Goal: Information Seeking & Learning: Learn about a topic

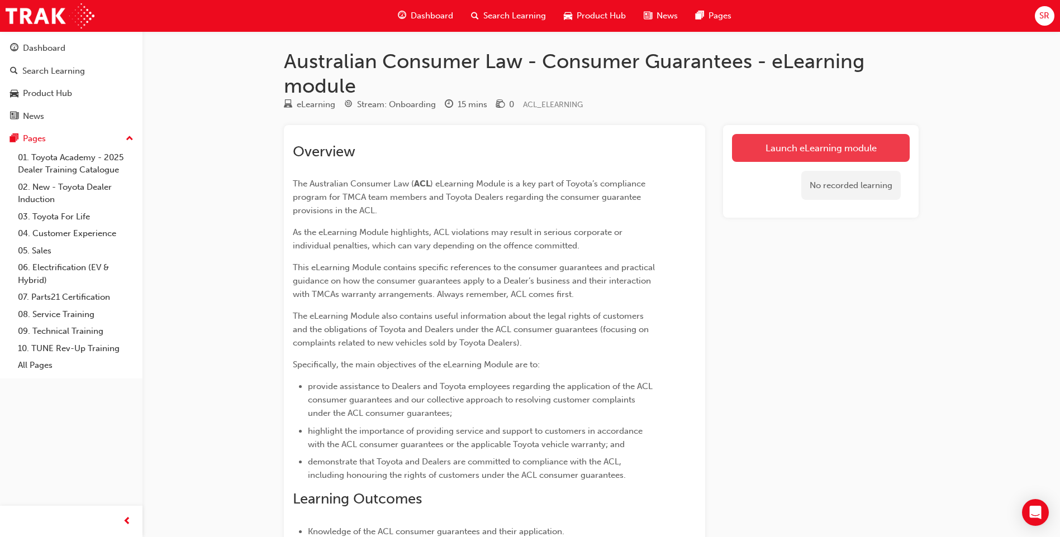
click at [801, 152] on link "Launch eLearning module" at bounding box center [821, 148] width 178 height 28
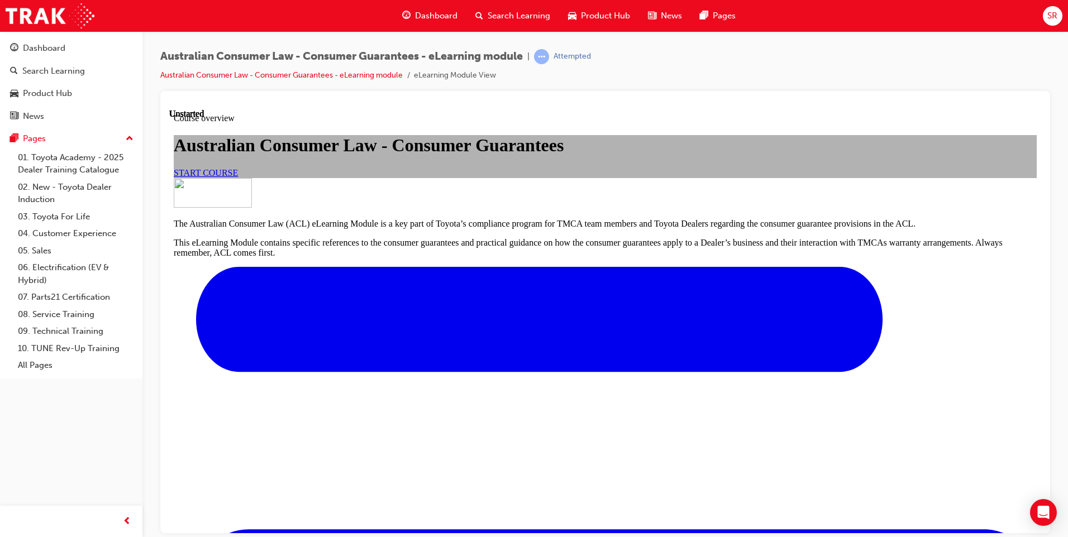
click at [238, 177] on span "START COURSE" at bounding box center [206, 172] width 64 height 9
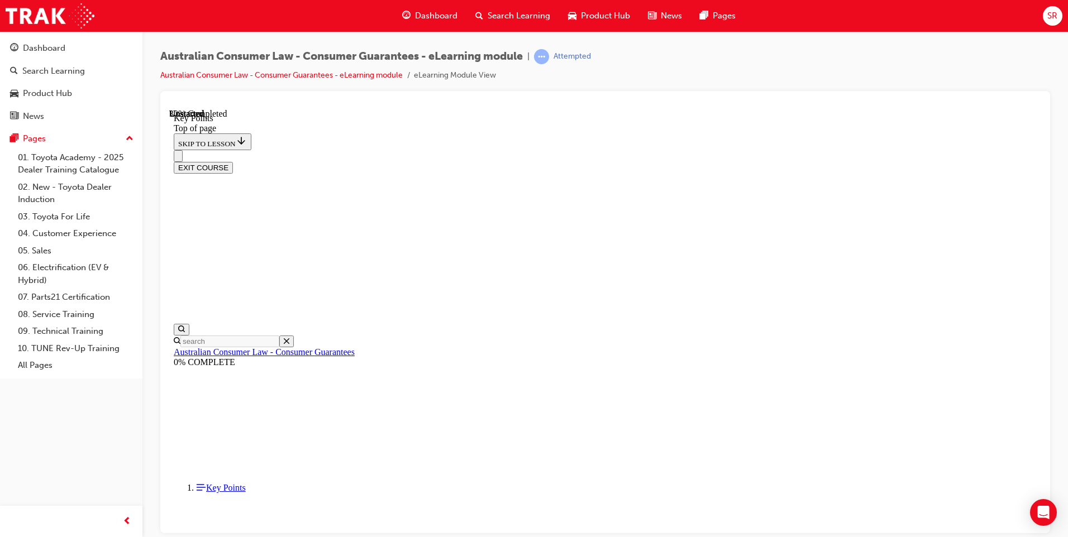
scroll to position [465, 0]
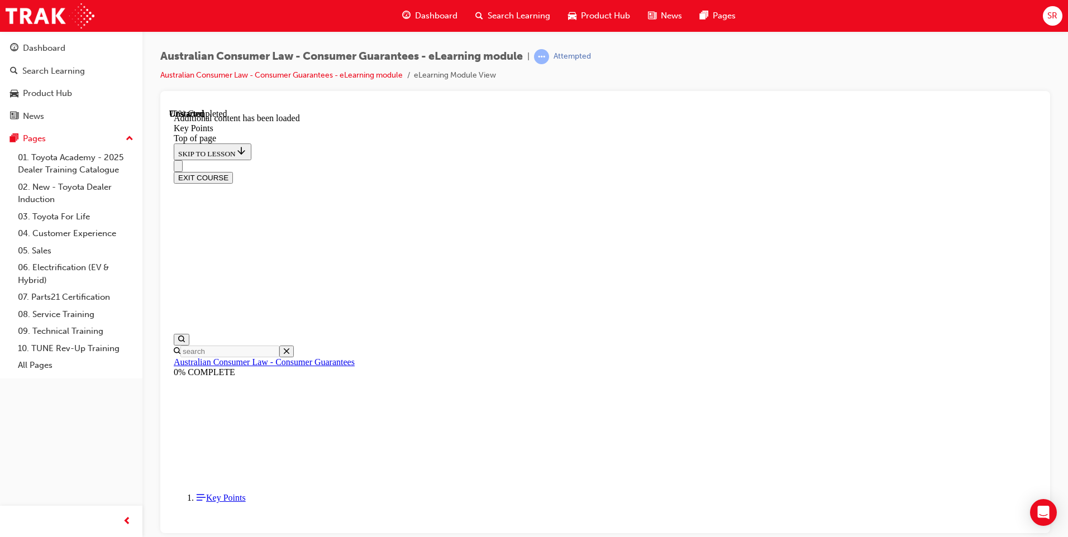
scroll to position [1432, 0]
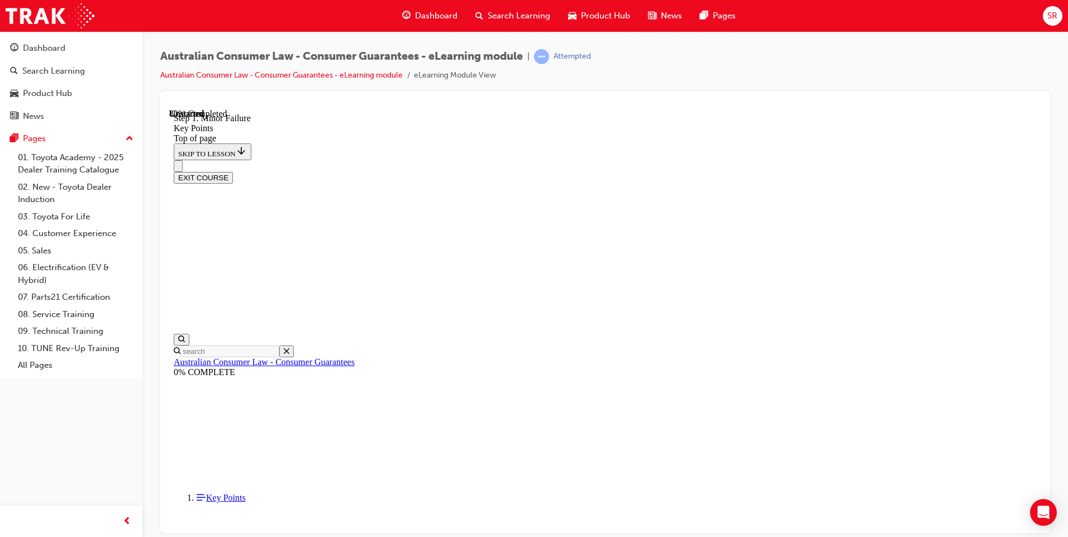
scroll to position [1738, 0]
drag, startPoint x: 967, startPoint y: 285, endPoint x: 967, endPoint y: 273, distance: 11.7
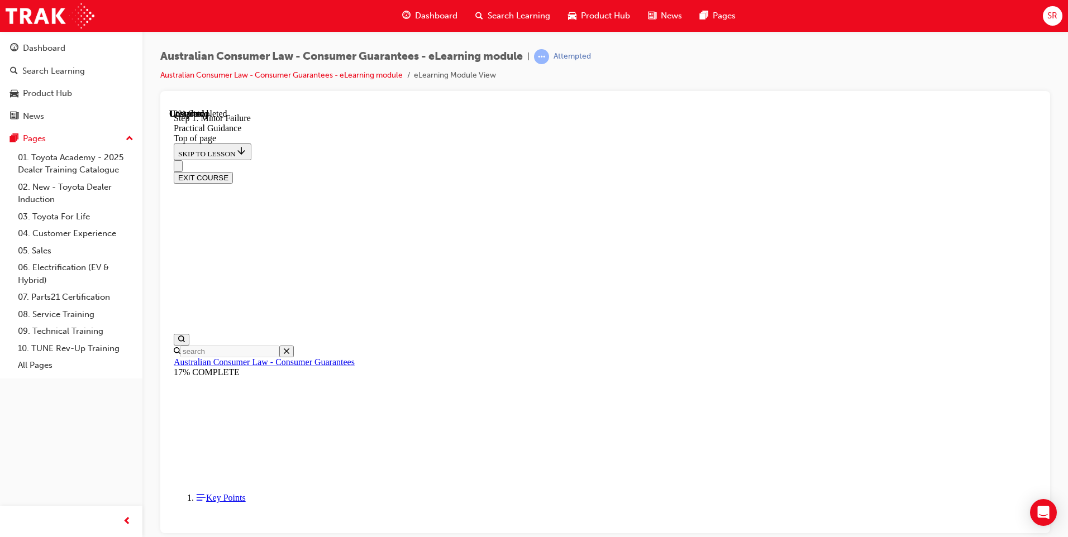
scroll to position [146, 0]
drag, startPoint x: 511, startPoint y: 285, endPoint x: 817, endPoint y: 413, distance: 331.3
copy section "ehicle/ Customer Expectations: Is this a perception issue only? When considerin…"
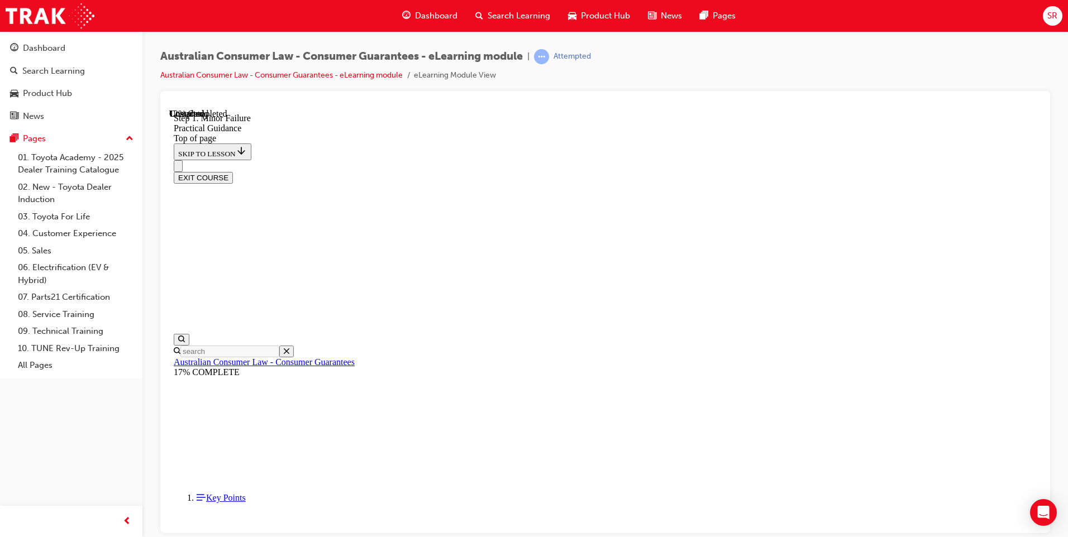
scroll to position [245, 0]
drag, startPoint x: 604, startPoint y: 368, endPoint x: 574, endPoint y: 335, distance: 44.7
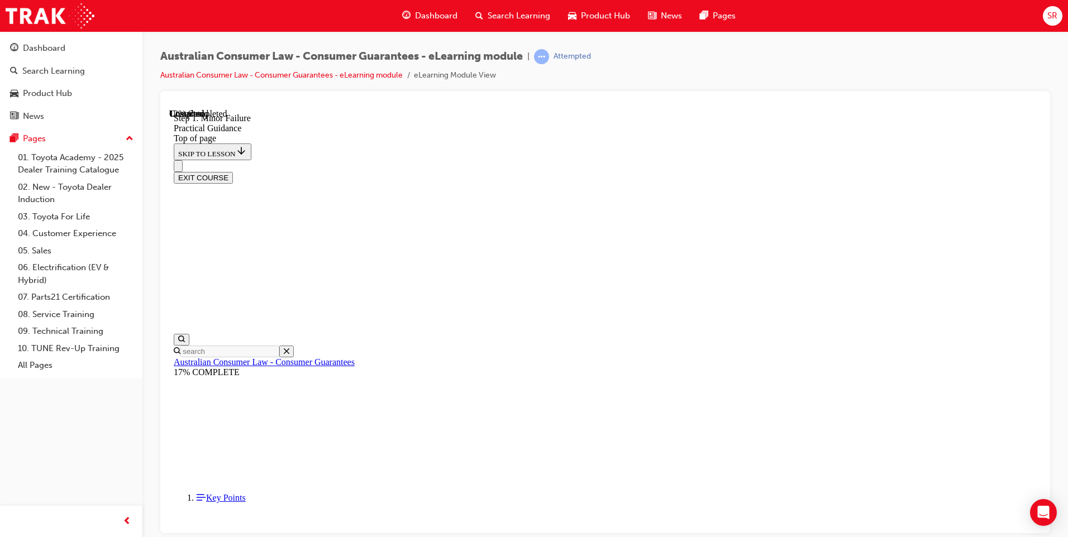
drag, startPoint x: 471, startPoint y: 296, endPoint x: 475, endPoint y: 312, distance: 16.3
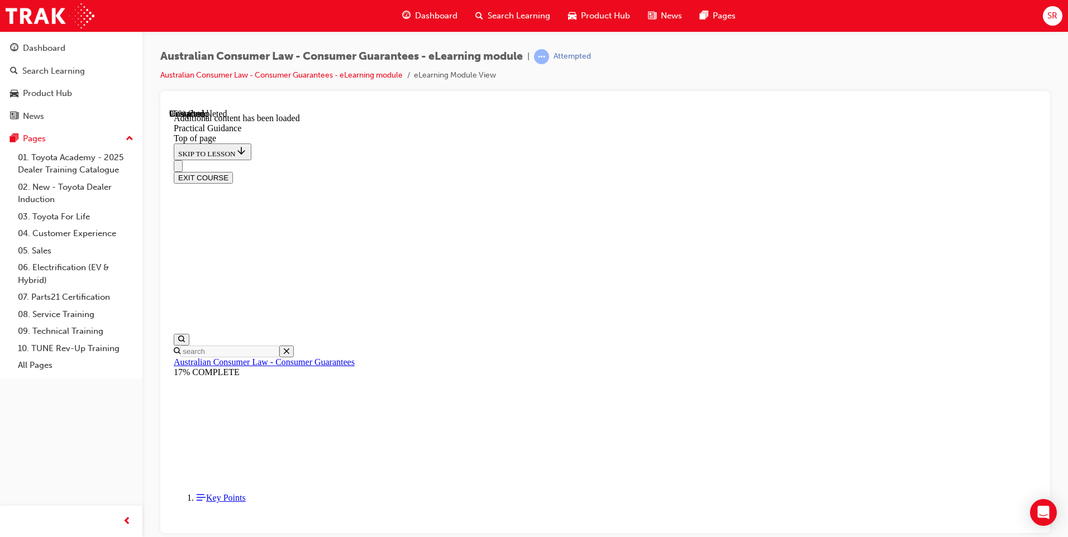
scroll to position [2977, 0]
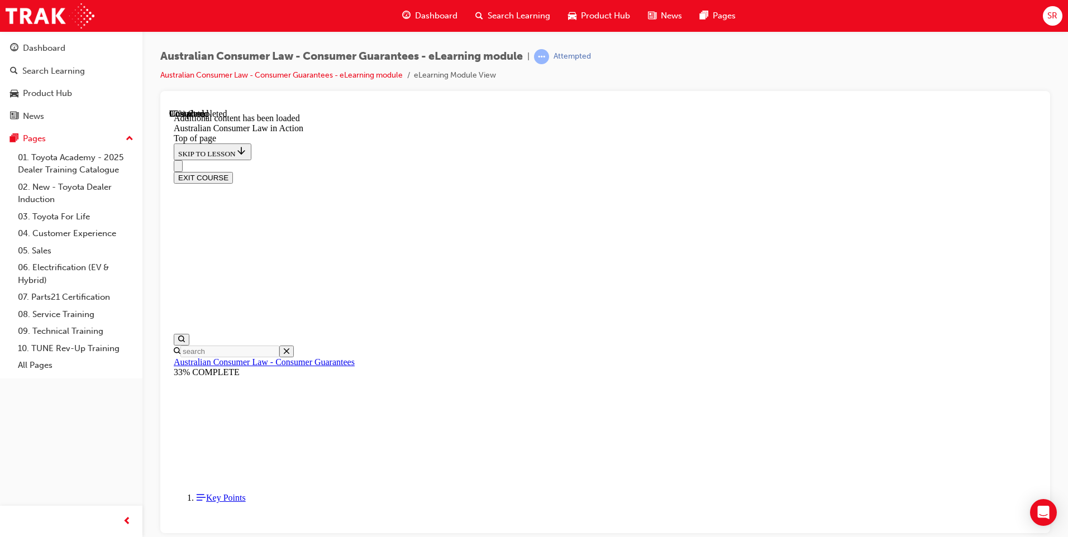
scroll to position [2329, 0]
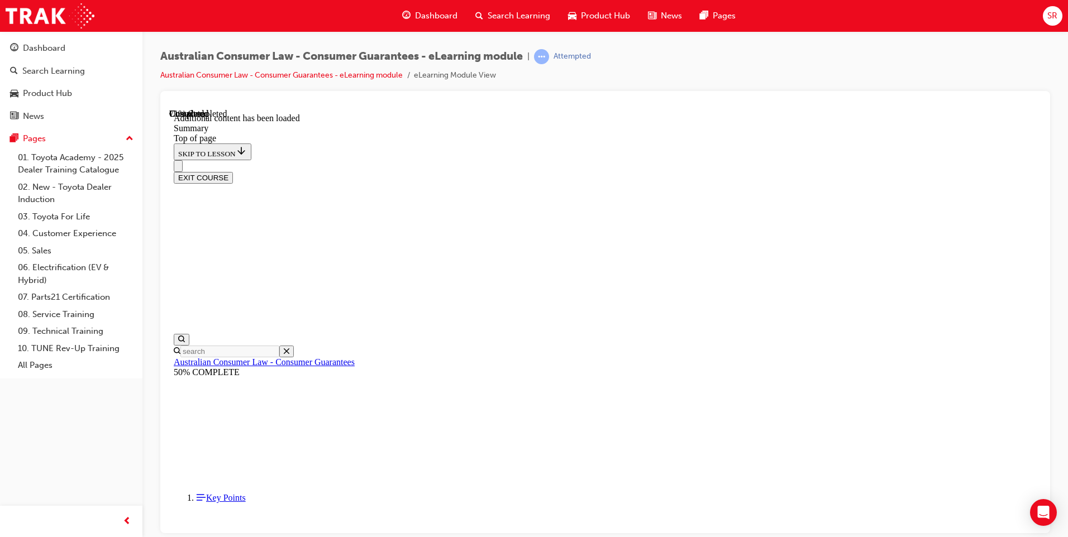
drag, startPoint x: 836, startPoint y: 454, endPoint x: 829, endPoint y: 454, distance: 7.3
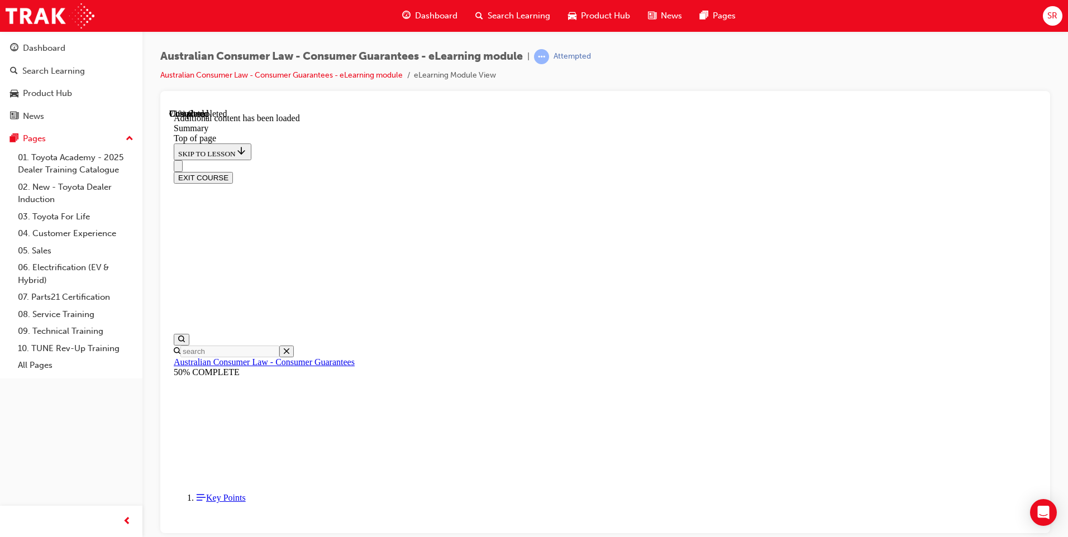
scroll to position [918, 0]
drag, startPoint x: 679, startPoint y: 338, endPoint x: 694, endPoint y: 339, distance: 14.6
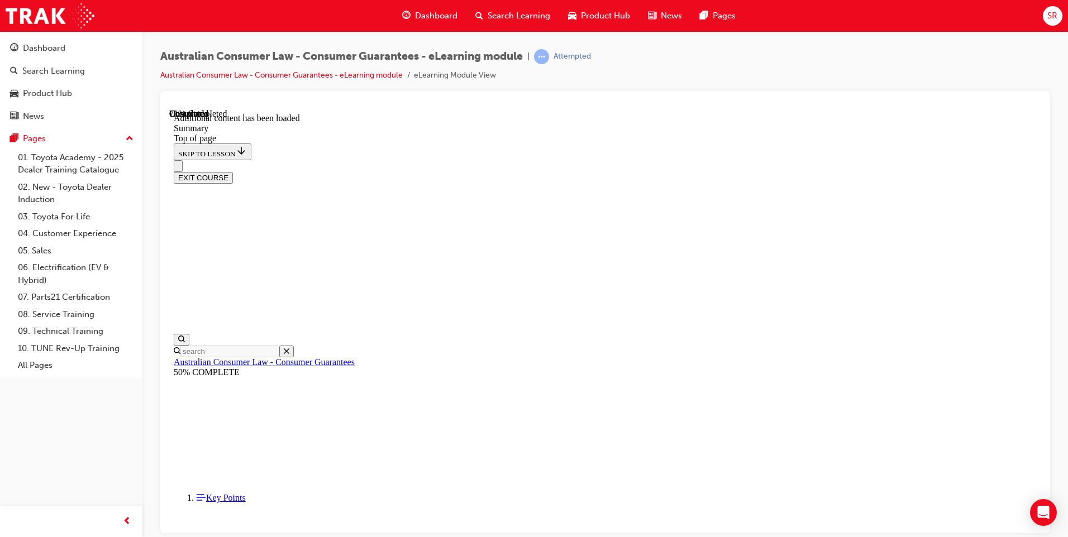
drag, startPoint x: 694, startPoint y: 339, endPoint x: 856, endPoint y: 350, distance: 162.3
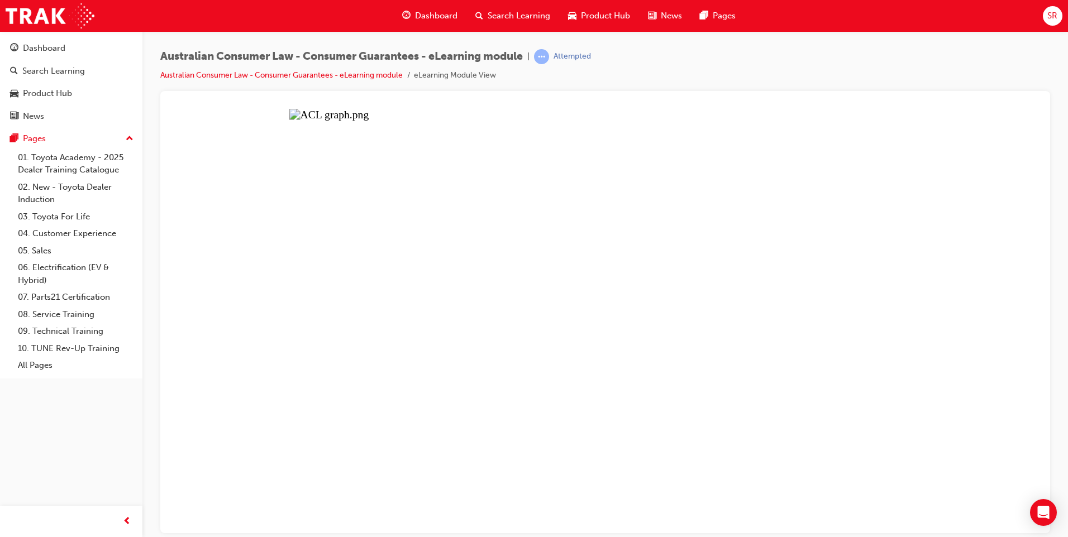
click at [639, 259] on button "Unzoom image" at bounding box center [605, 320] width 872 height 425
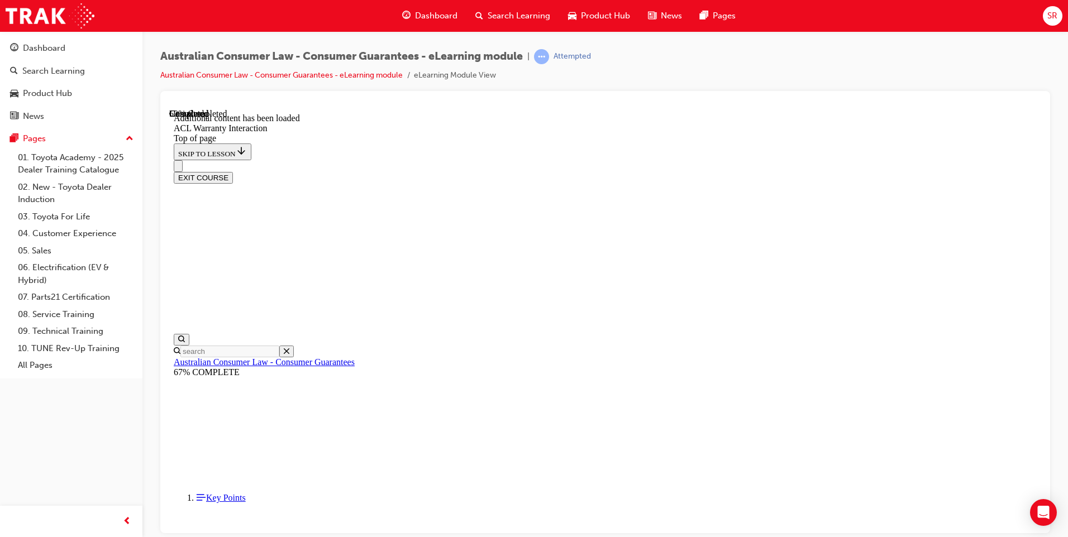
scroll to position [655, 0]
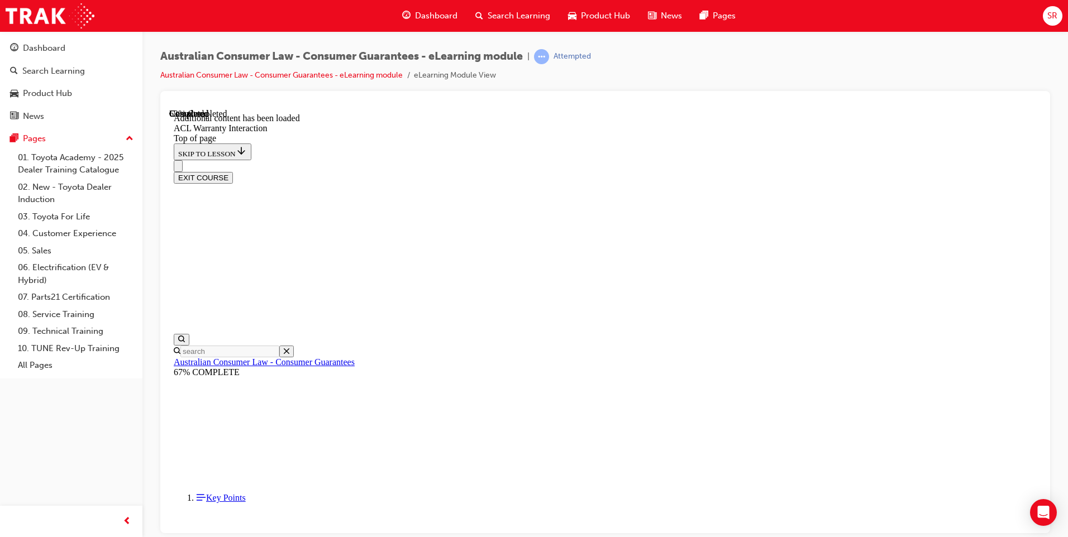
click at [233, 171] on button "EXIT COURSE" at bounding box center [203, 177] width 59 height 12
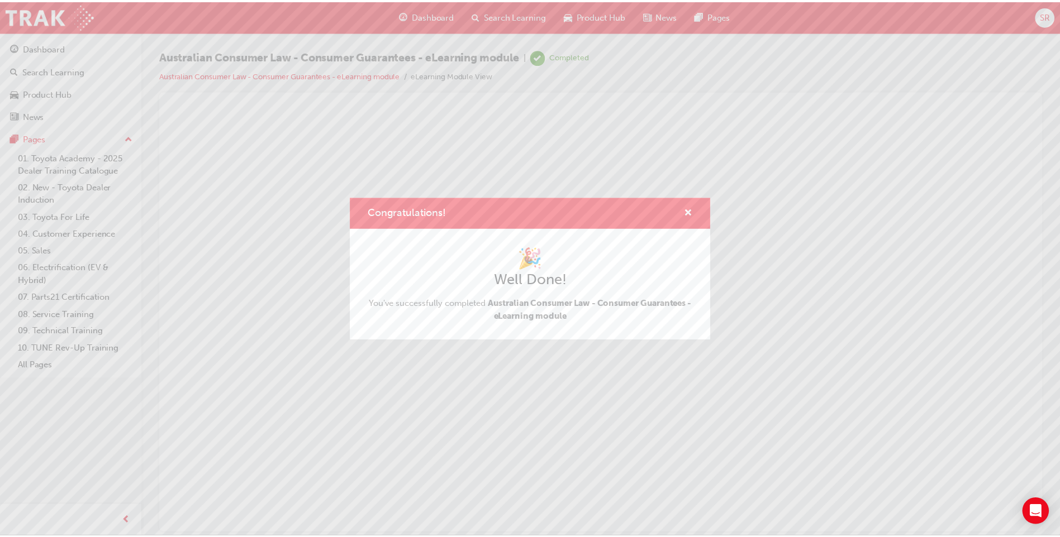
scroll to position [0, 0]
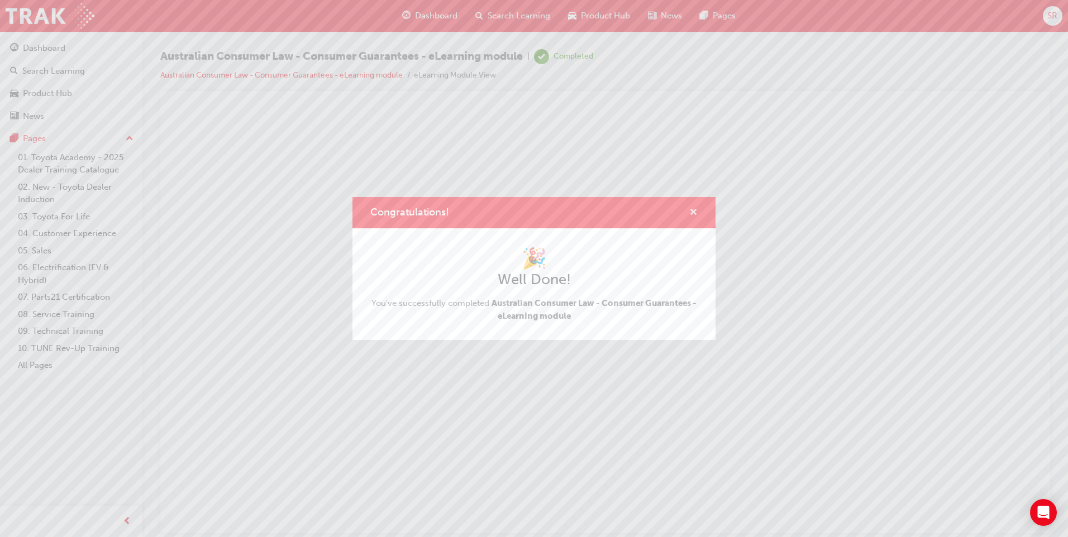
click at [691, 209] on span "cross-icon" at bounding box center [693, 213] width 8 height 10
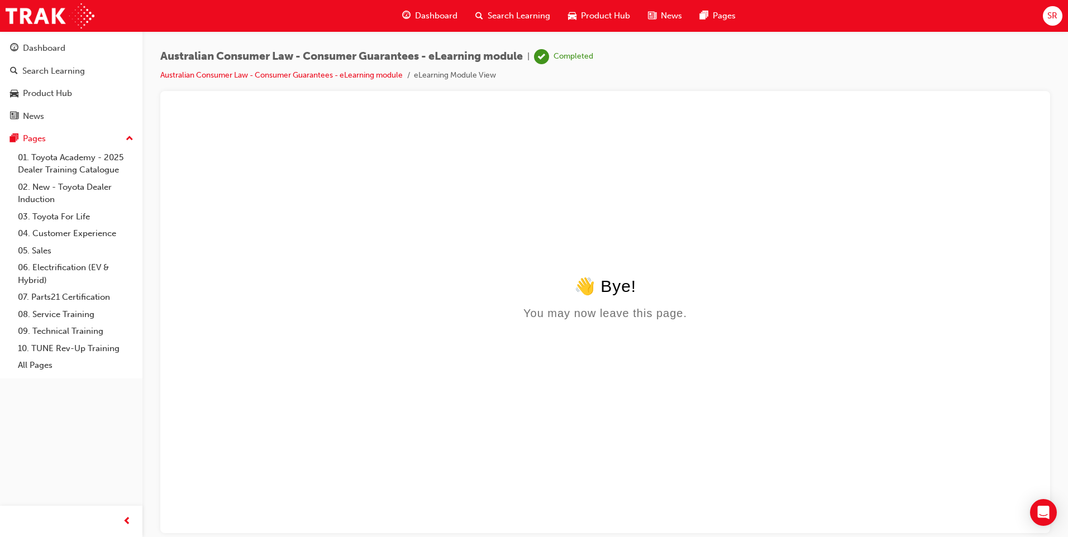
click at [488, 17] on span "Search Learning" at bounding box center [519, 15] width 63 height 13
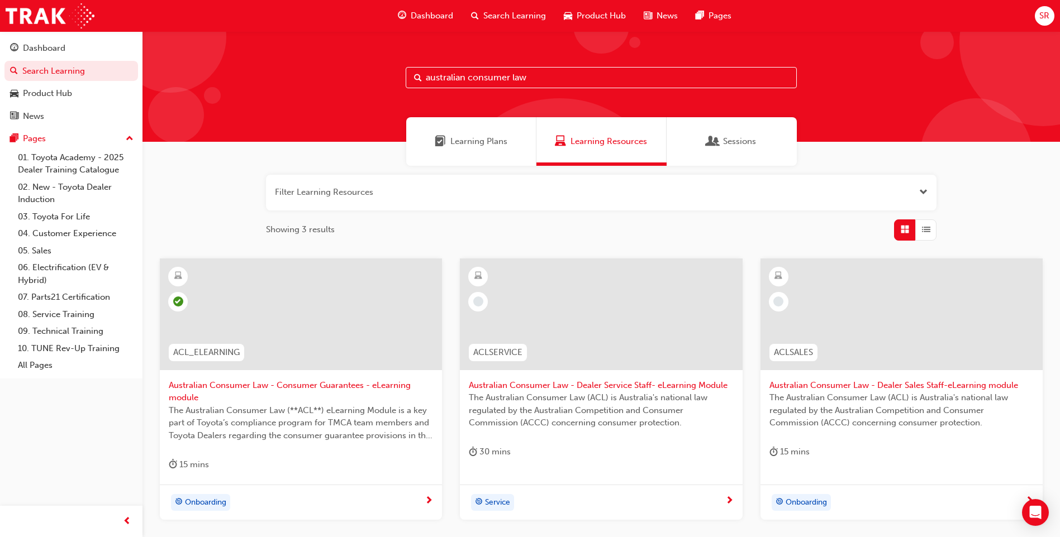
click at [544, 78] on input "australian consumer law" at bounding box center [601, 77] width 391 height 21
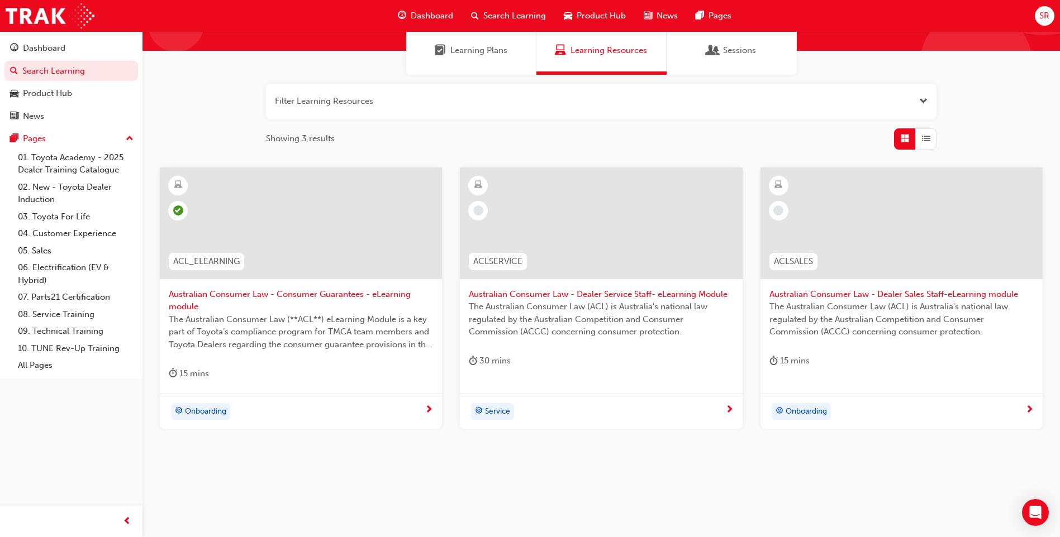
click at [223, 414] on span "Onboarding" at bounding box center [205, 412] width 41 height 13
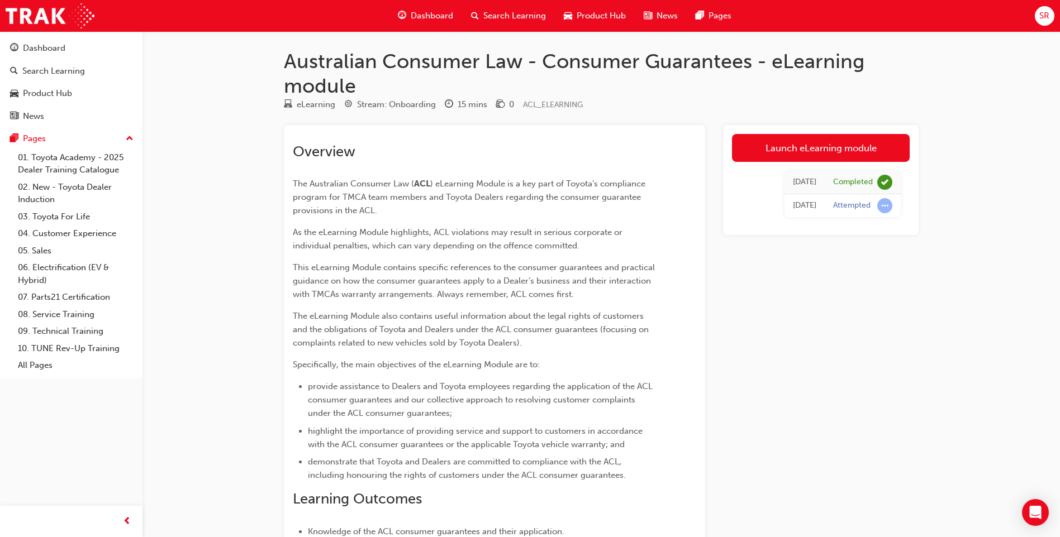
click at [516, 15] on span "Search Learning" at bounding box center [514, 15] width 63 height 13
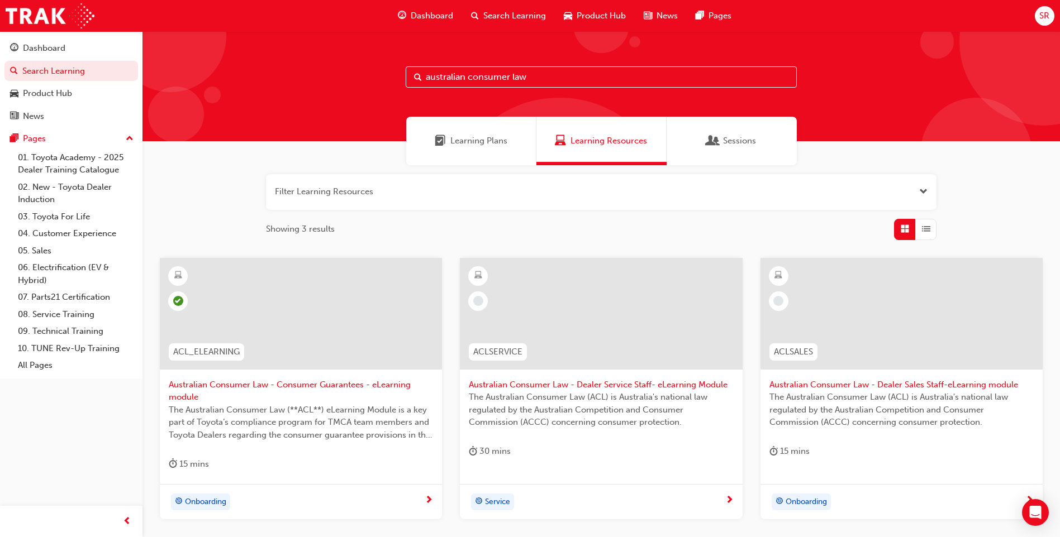
scroll to position [91, 0]
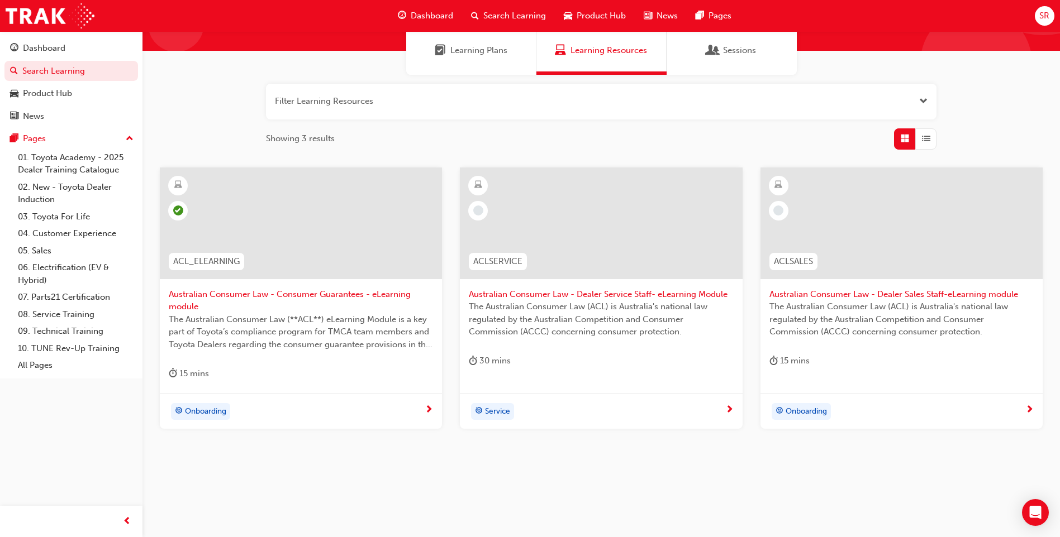
click at [884, 296] on span "Australian Consumer Law - Dealer Sales Staff-eLearning module" at bounding box center [901, 294] width 264 height 13
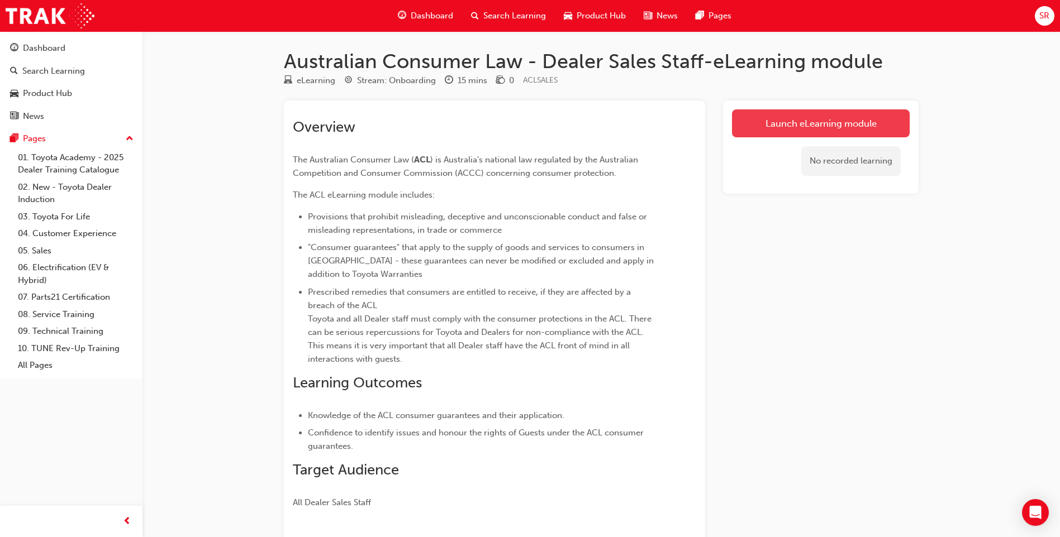
click at [781, 125] on link "Launch eLearning module" at bounding box center [821, 123] width 178 height 28
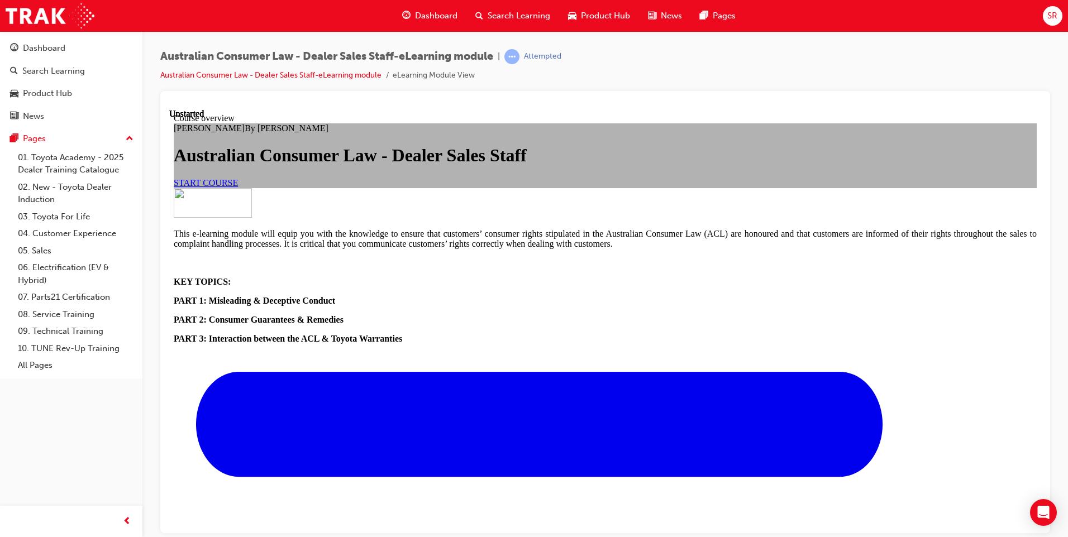
click at [238, 187] on link "START COURSE" at bounding box center [206, 182] width 64 height 9
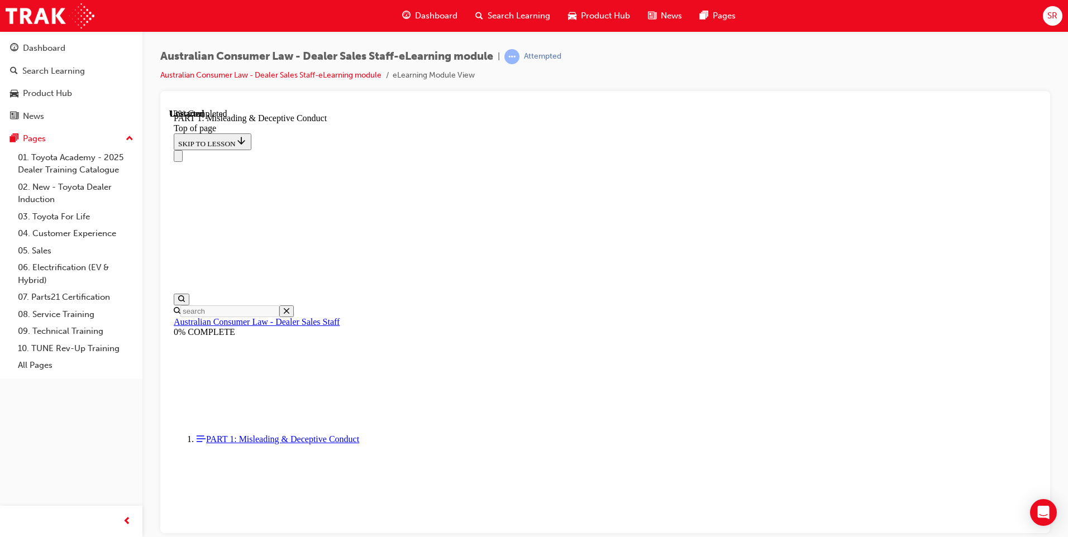
scroll to position [807, 0]
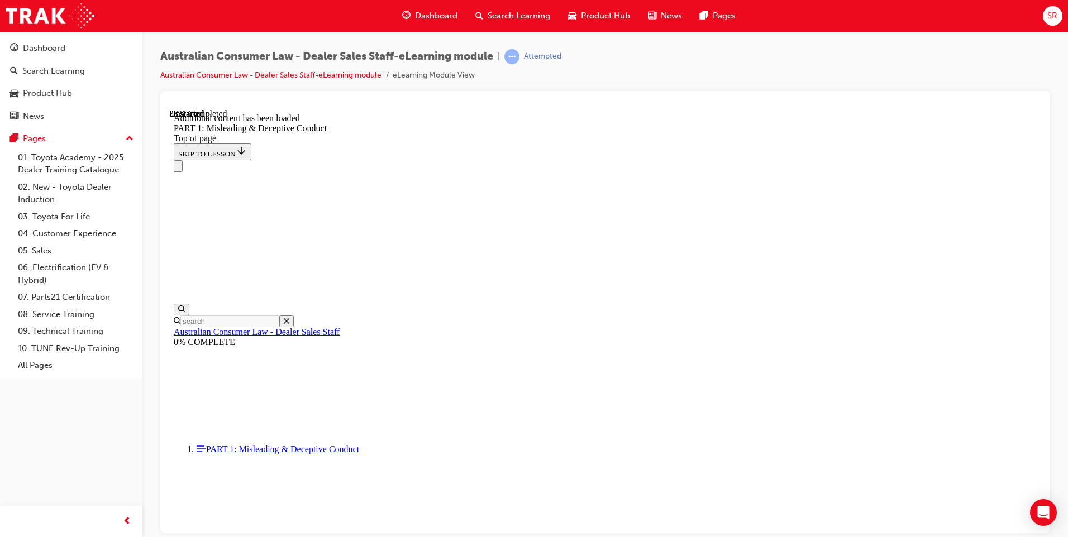
scroll to position [1111, 0]
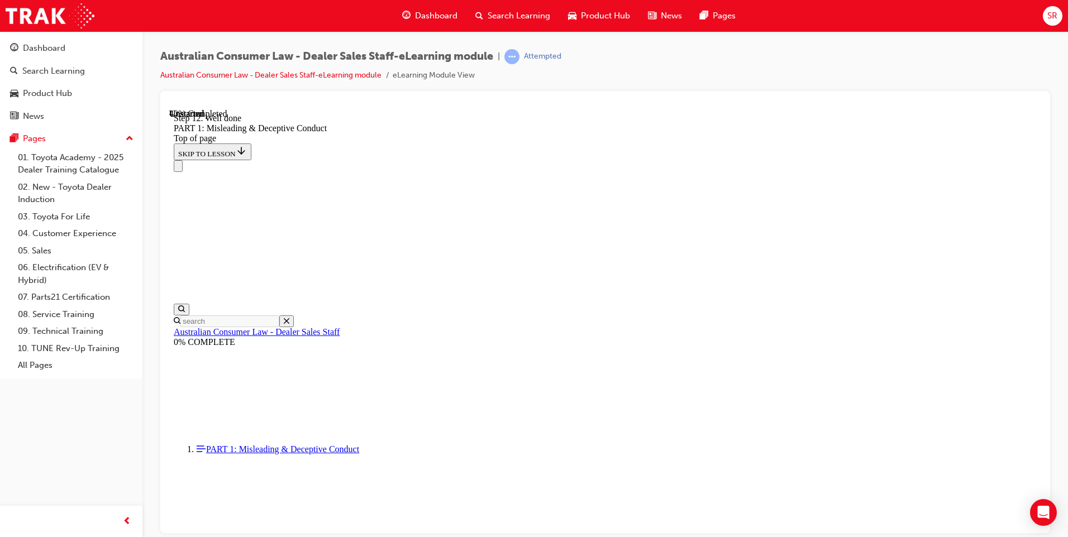
scroll to position [1280, 0]
drag, startPoint x: 498, startPoint y: 173, endPoint x: 756, endPoint y: 410, distance: 350.7
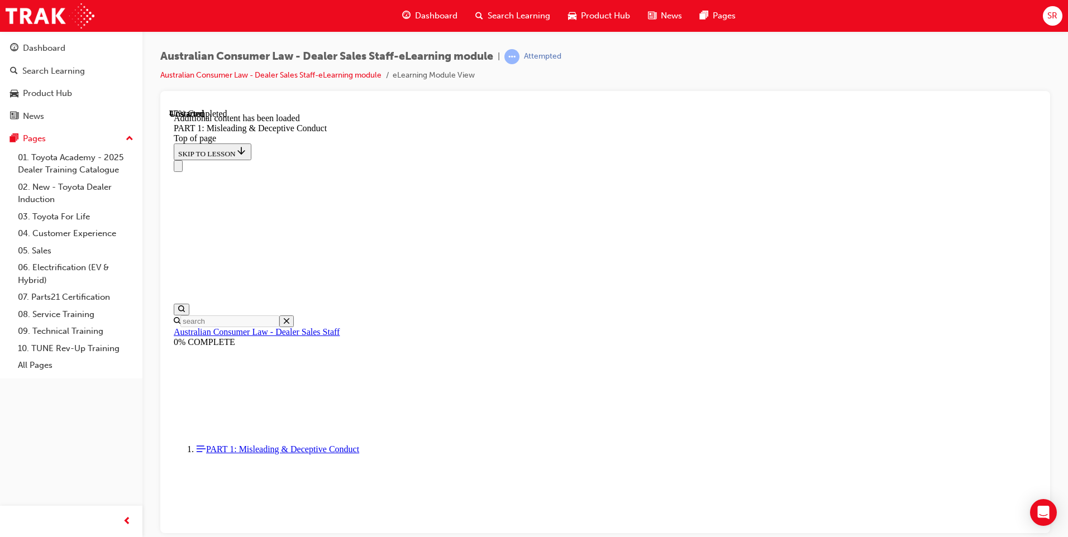
copy div "Which of the following could be a false or misleading representation under the …"
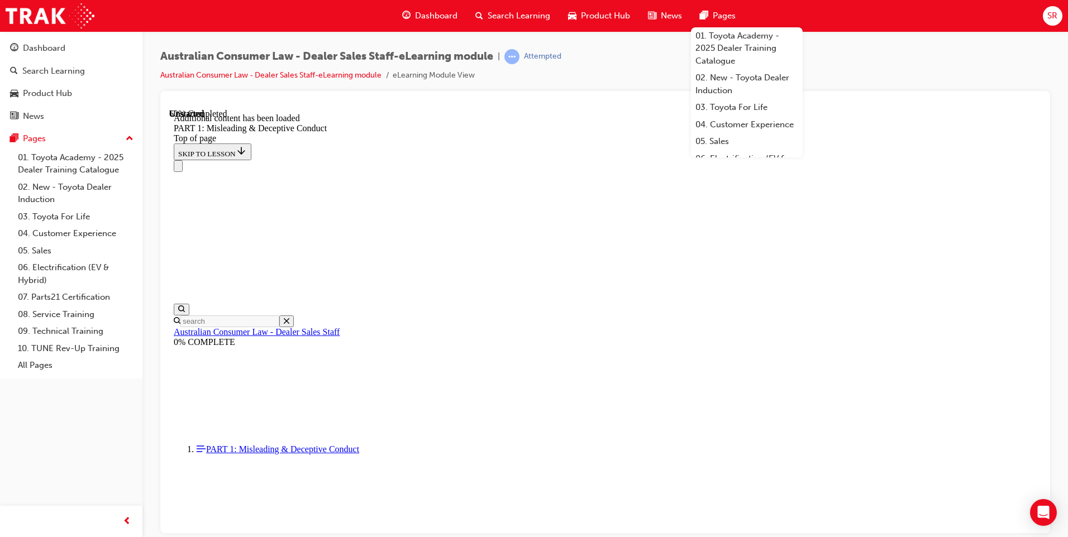
scroll to position [2093, 0]
drag, startPoint x: 503, startPoint y: 301, endPoint x: 856, endPoint y: 464, distance: 388.4
copy div "Your Dealership offers extended warranties for purchase. In explaining this to …"
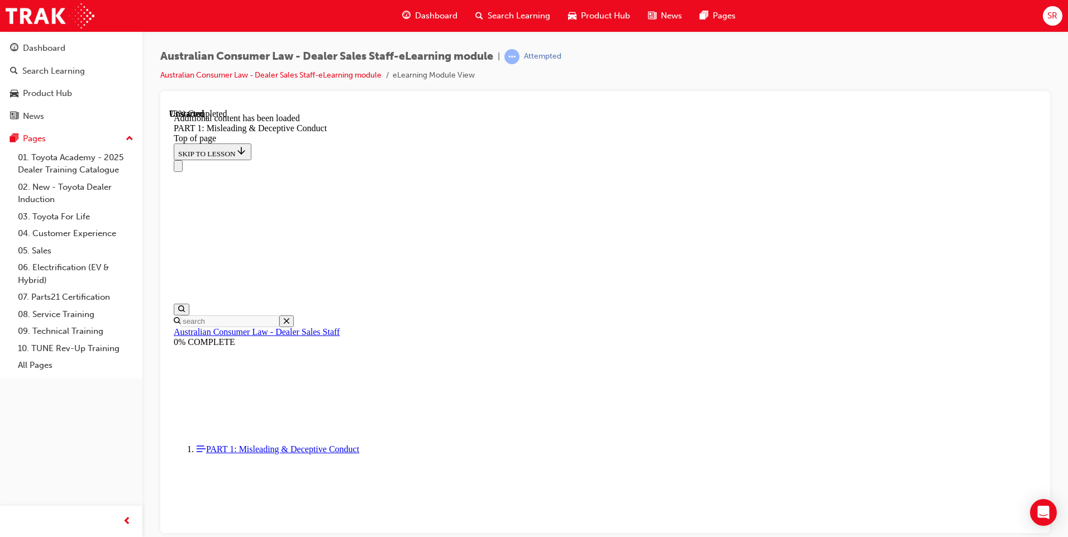
scroll to position [2727, 0]
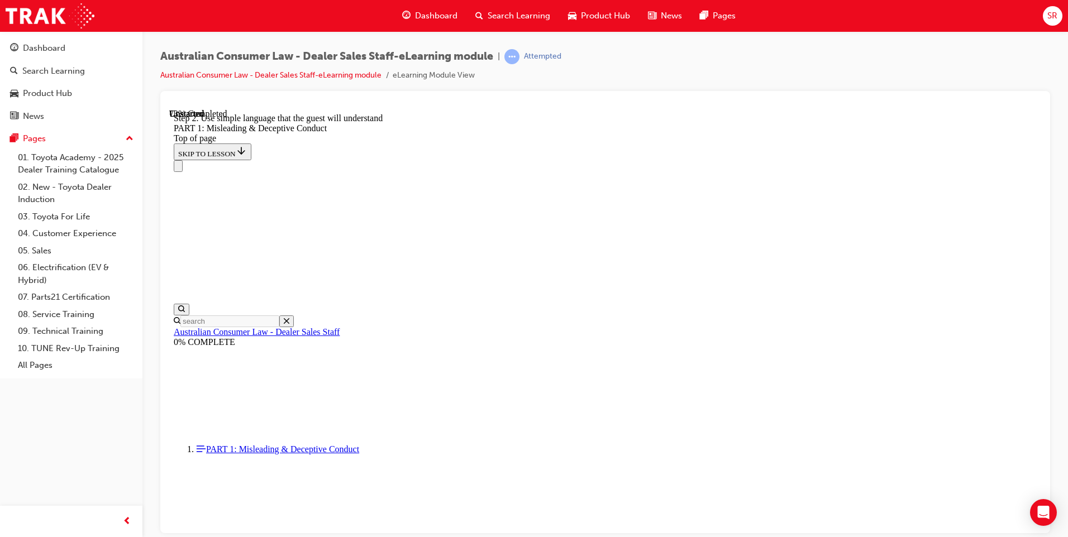
drag, startPoint x: 967, startPoint y: 268, endPoint x: 956, endPoint y: 274, distance: 12.3
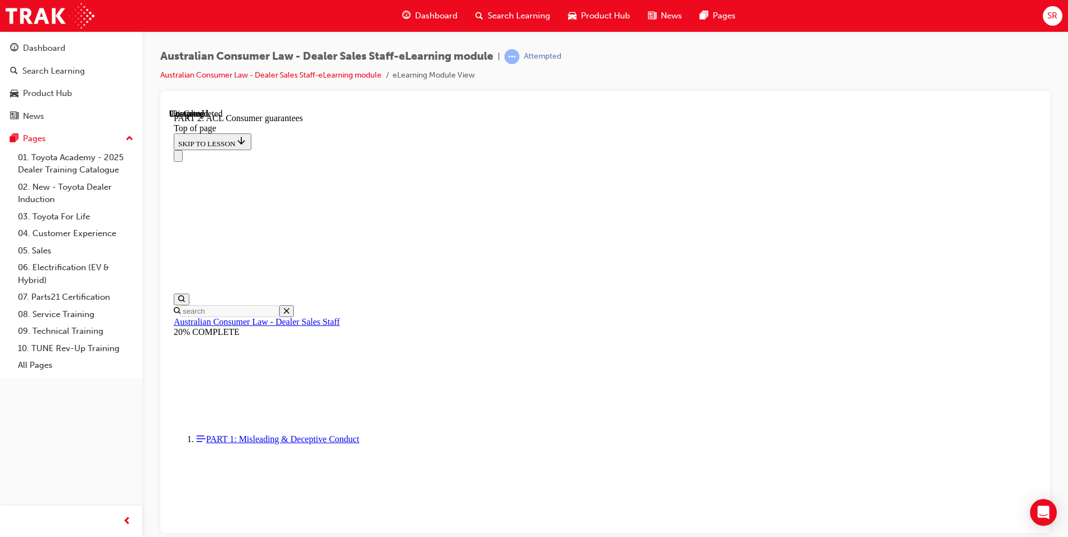
scroll to position [1815, 0]
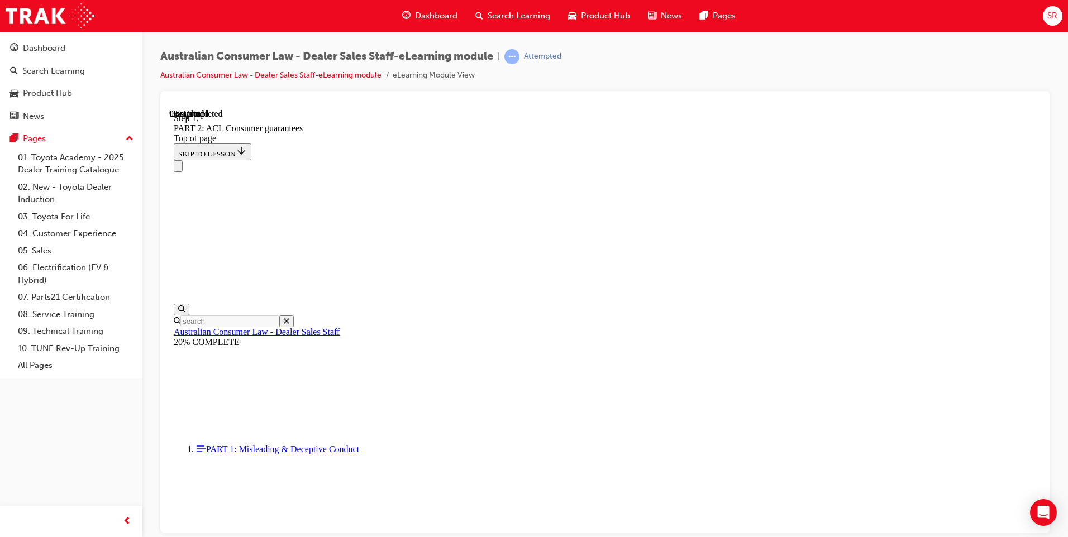
scroll to position [1808, 0]
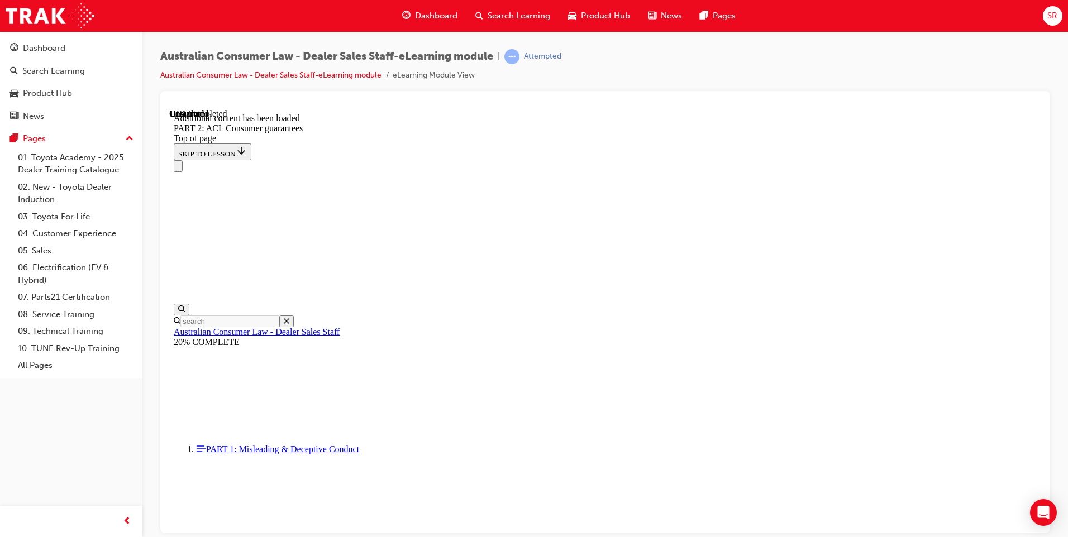
scroll to position [2715, 0]
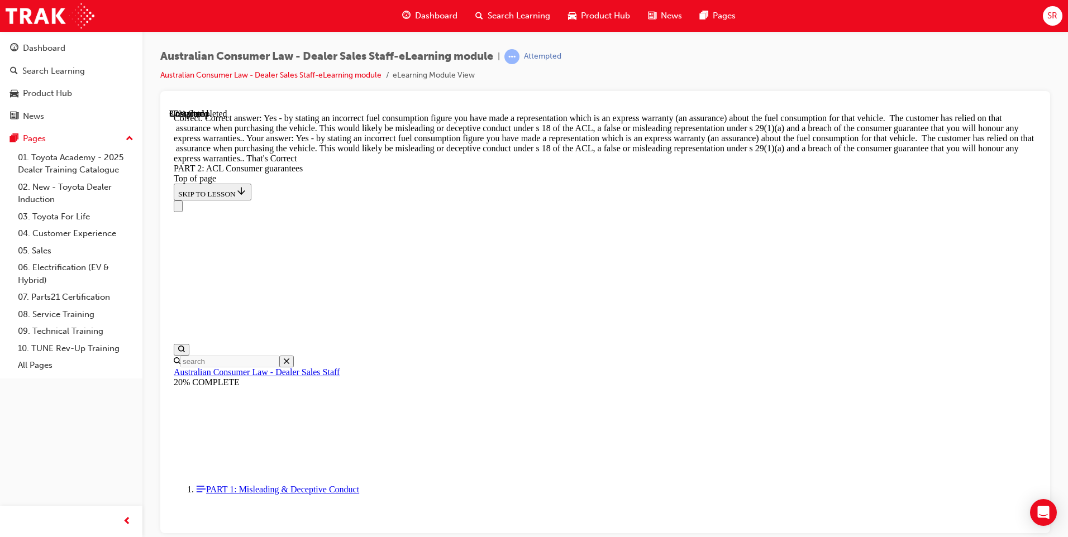
scroll to position [4803, 0]
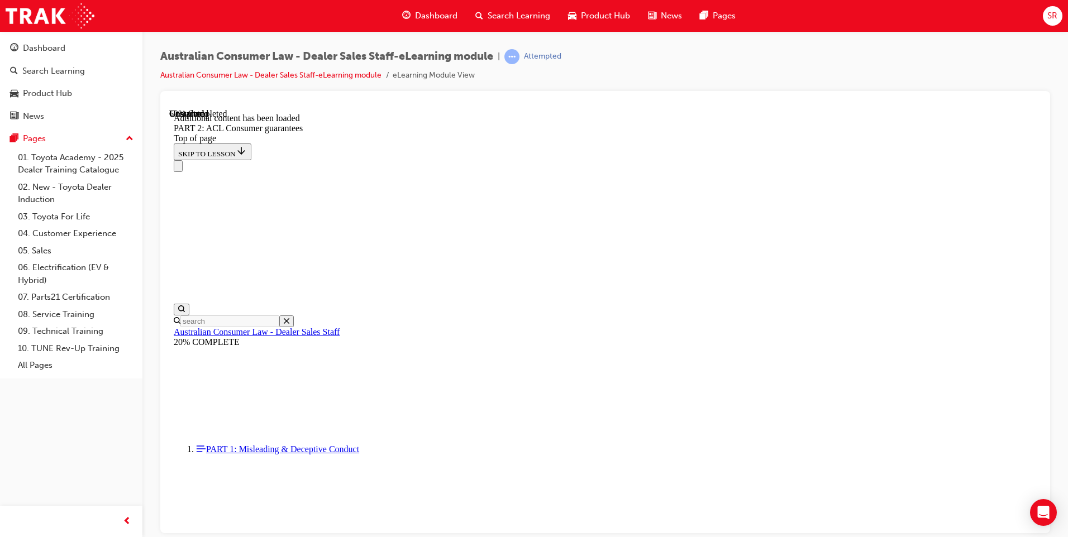
scroll to position [6945, 0]
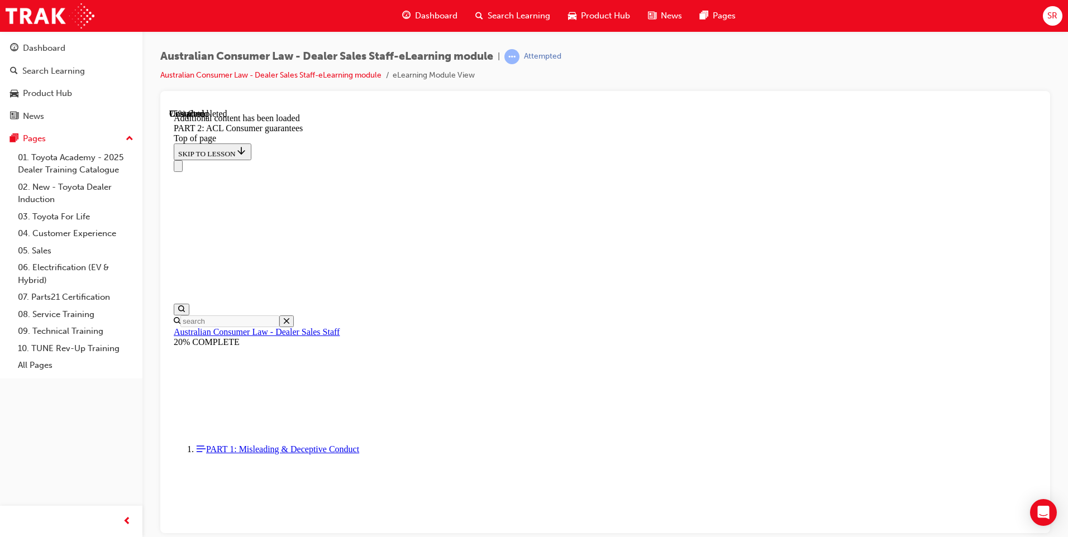
drag, startPoint x: 699, startPoint y: 265, endPoint x: 813, endPoint y: 259, distance: 114.1
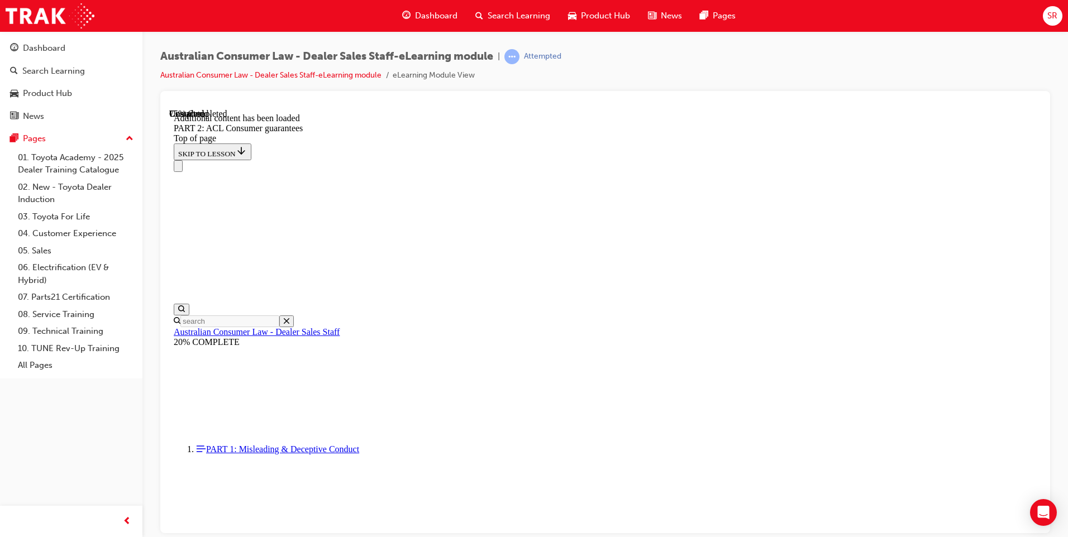
drag, startPoint x: 504, startPoint y: 397, endPoint x: 683, endPoint y: 320, distance: 194.9
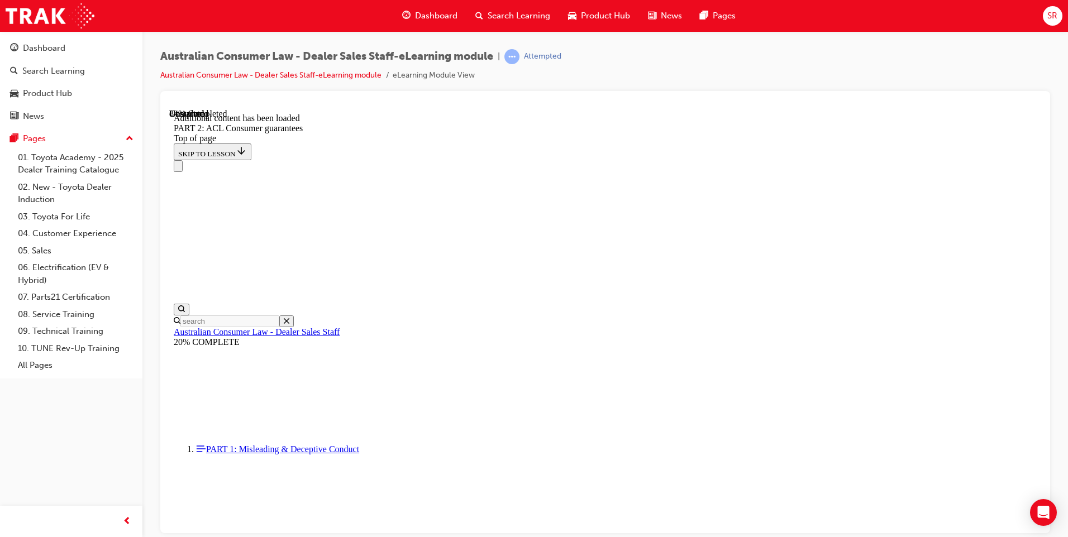
copy div "Which of the following would the consumer guarantees NOT apply to? Damage to a …"
drag, startPoint x: 817, startPoint y: 358, endPoint x: 824, endPoint y: 373, distance: 16.5
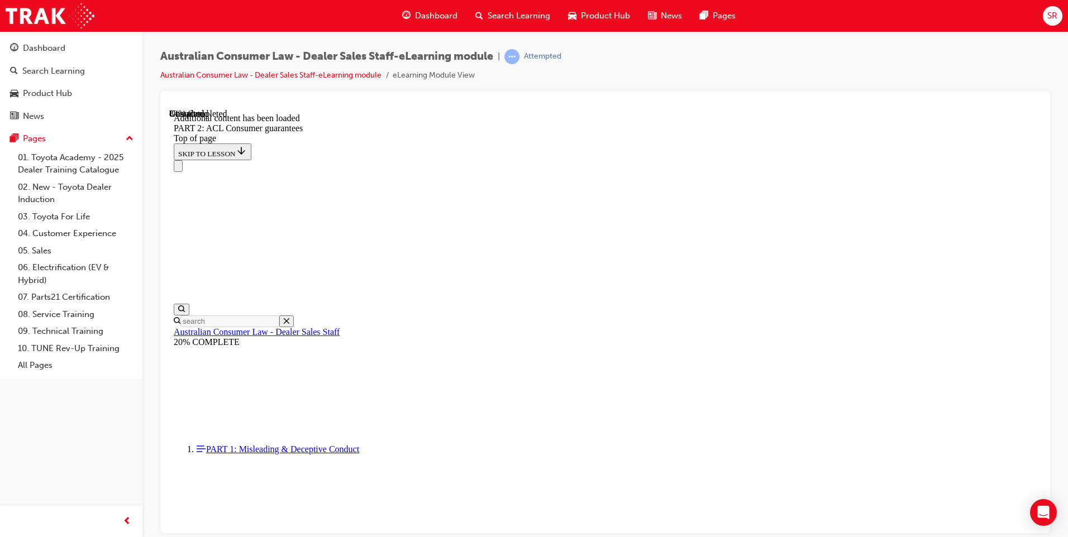
scroll to position [10830, 0]
drag, startPoint x: 697, startPoint y: 337, endPoint x: 691, endPoint y: 337, distance: 6.1
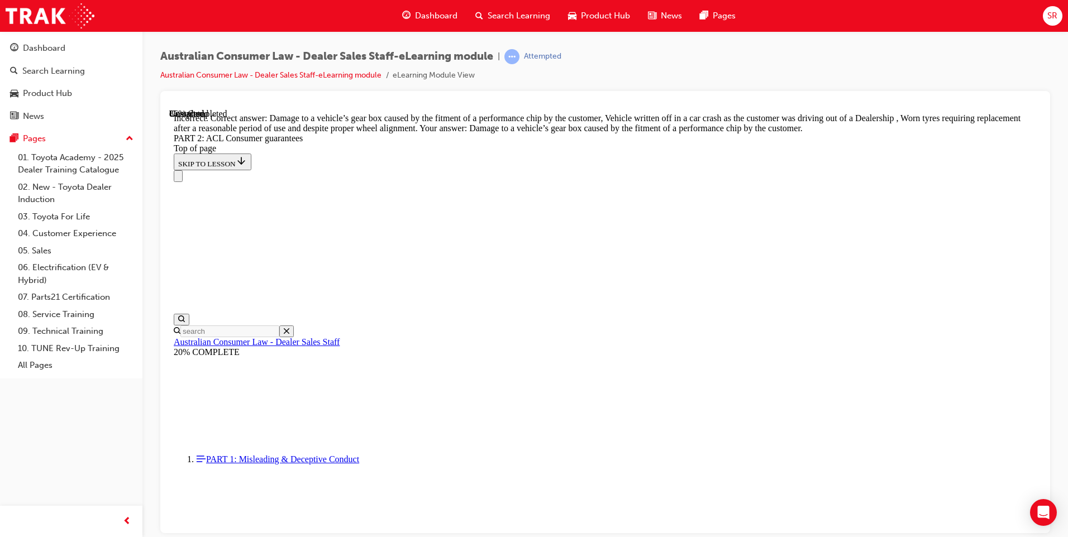
scroll to position [11109, 0]
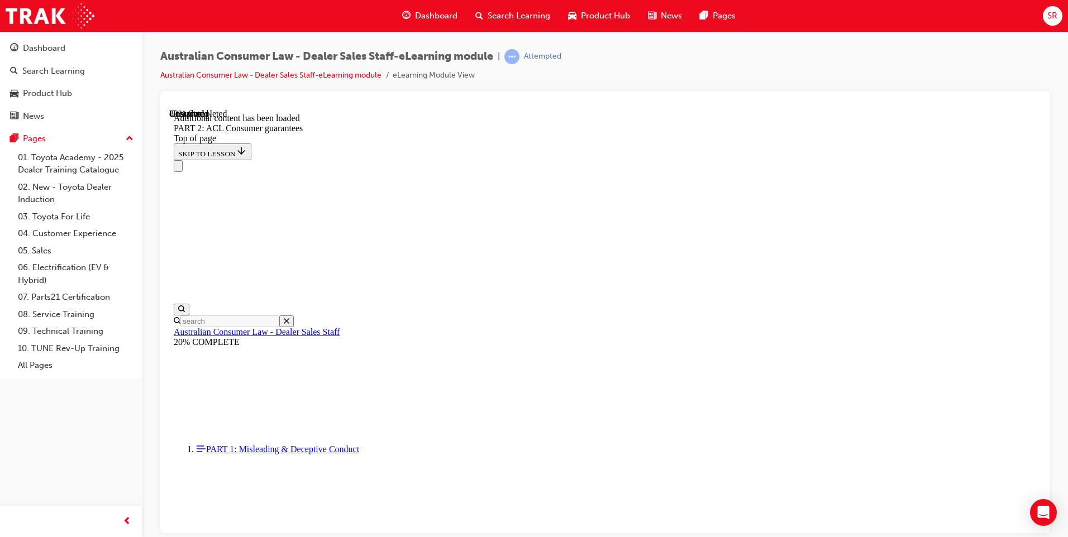
scroll to position [12026, 0]
drag, startPoint x: 499, startPoint y: 288, endPoint x: 776, endPoint y: 456, distance: 324.1
copy div "A customer parks their car out the front of the Dealership with a sign on the w…"
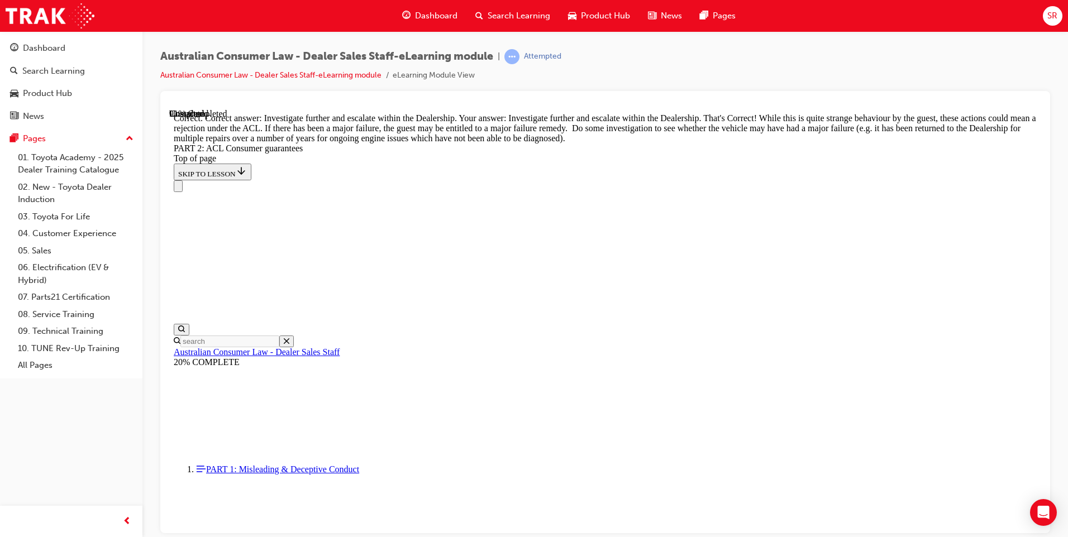
scroll to position [12401, 0]
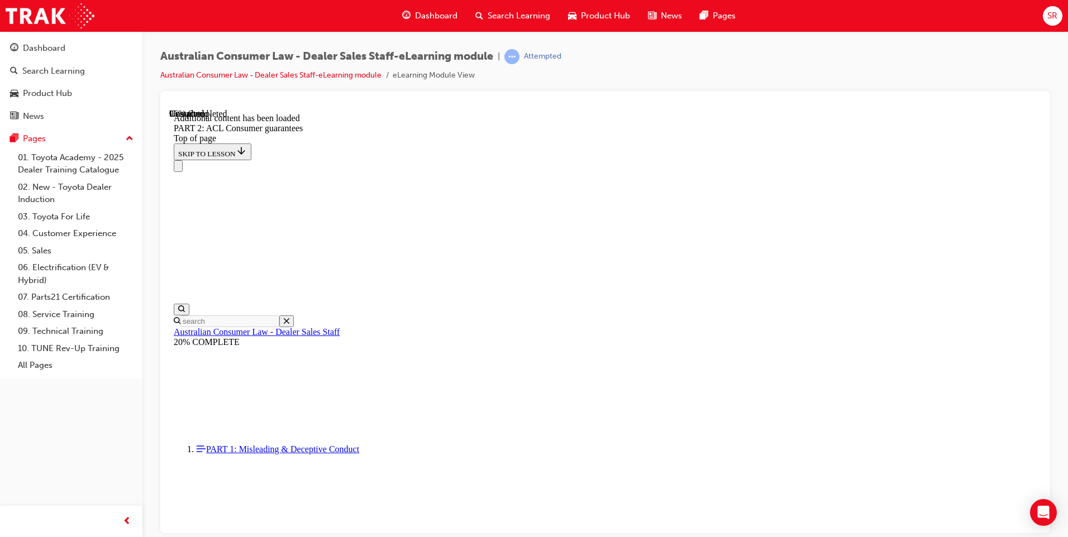
scroll to position [13266, 0]
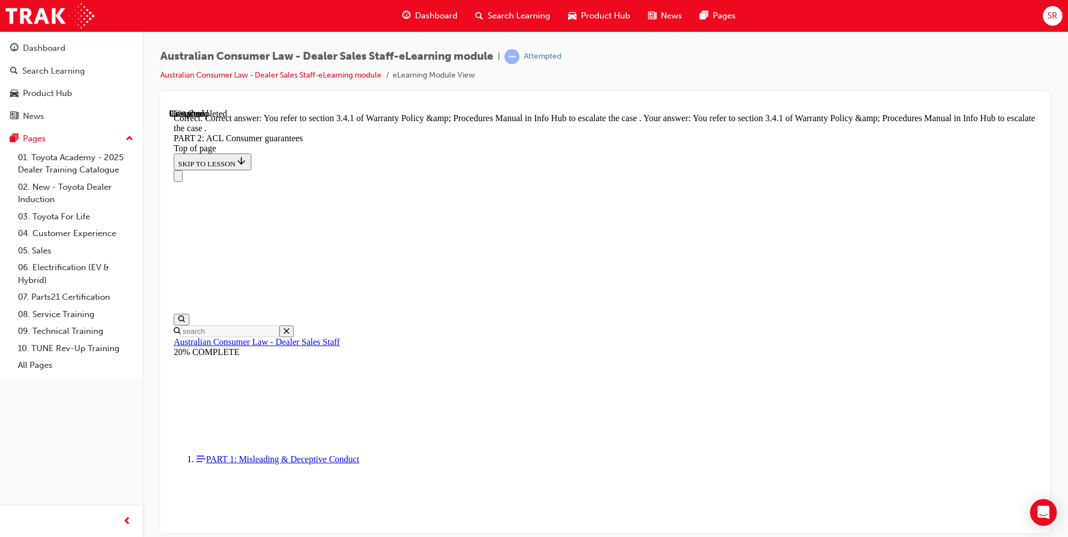
scroll to position [13976, 0]
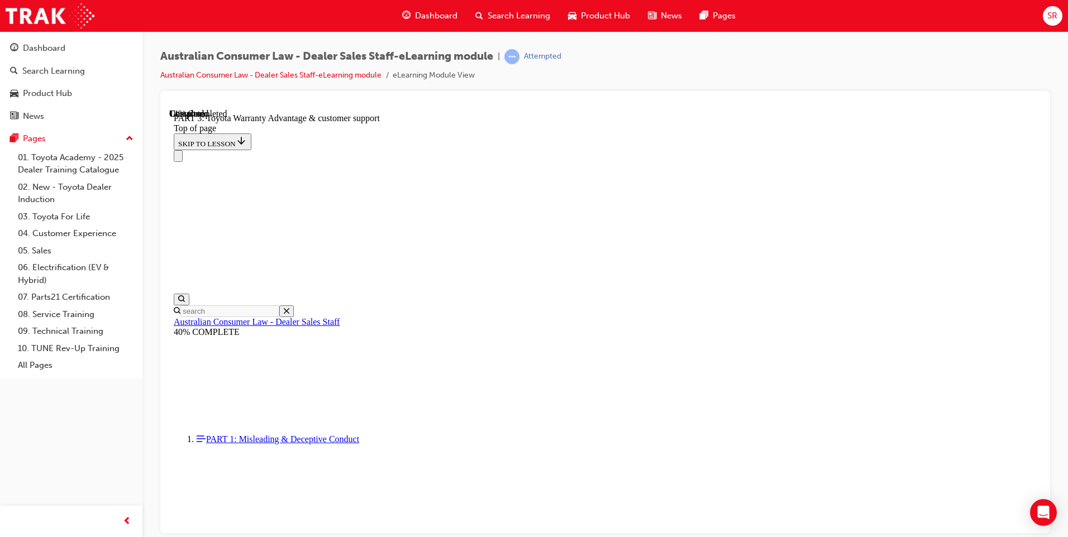
scroll to position [705, 0]
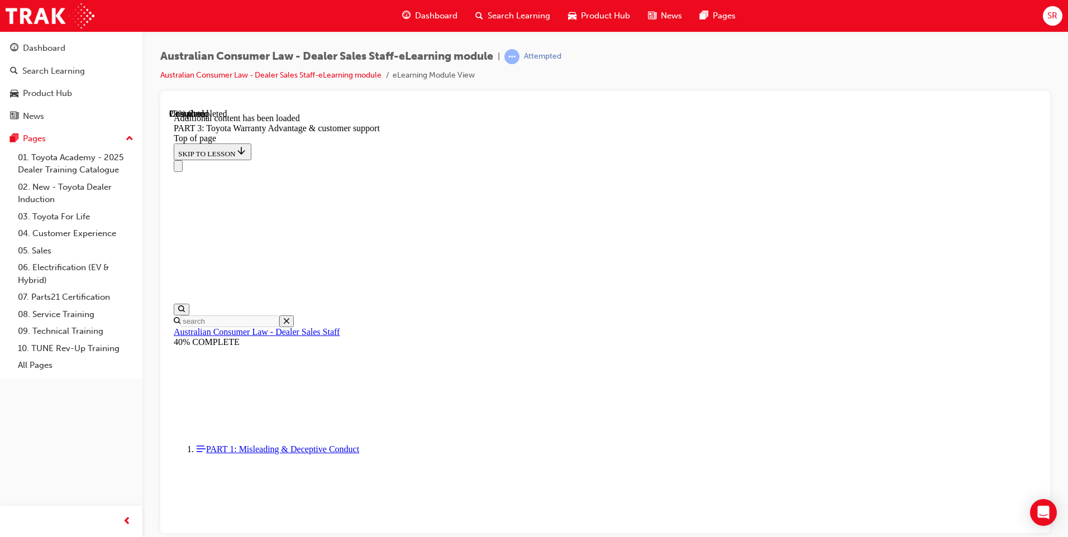
scroll to position [1304, 0]
drag, startPoint x: 499, startPoint y: 169, endPoint x: 599, endPoint y: 384, distance: 237.9
copy div "A customer is looking to purchase a Corolla and tells you that they have quit t…"
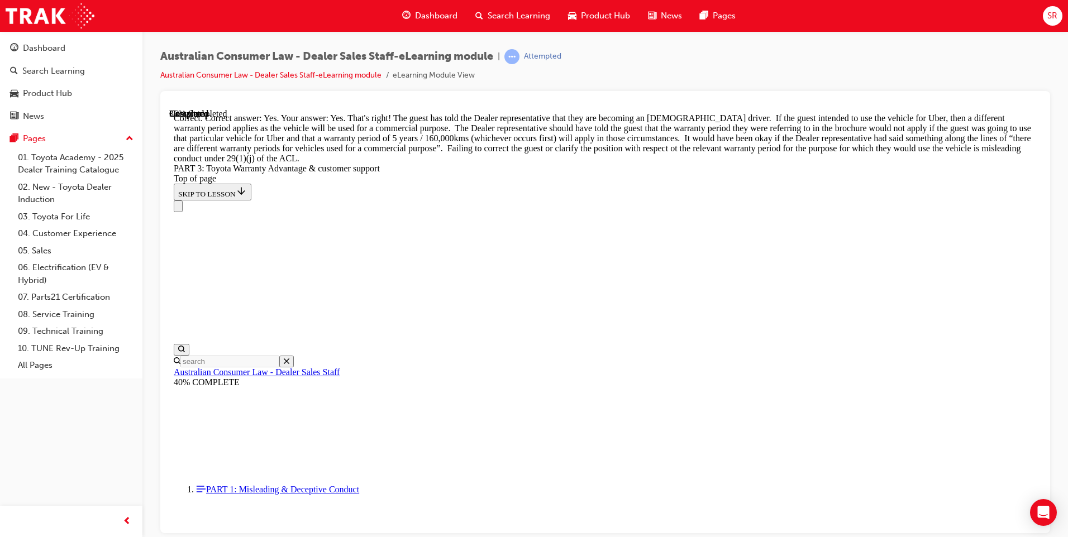
scroll to position [1639, 0]
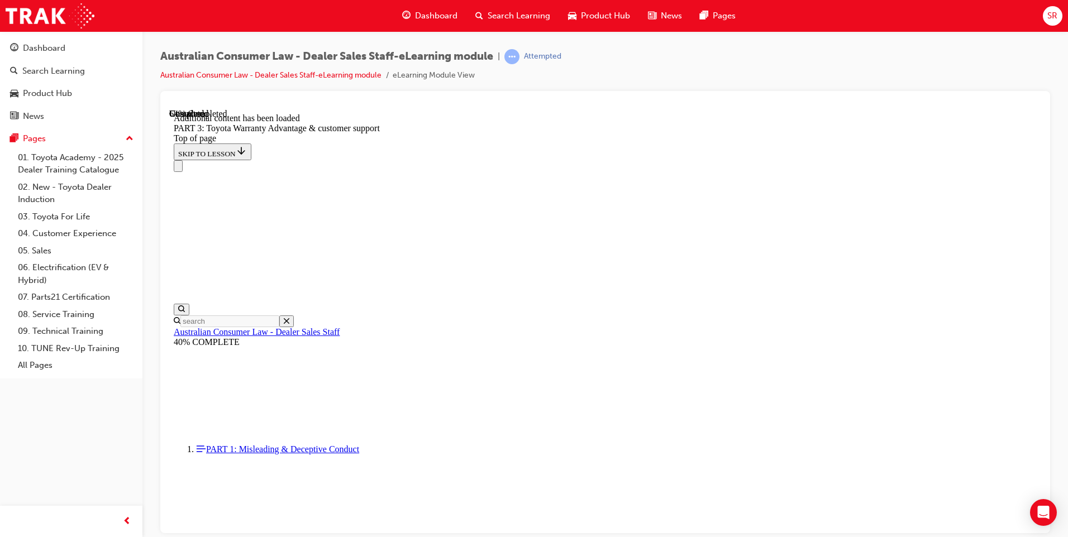
scroll to position [2891, 0]
drag, startPoint x: 503, startPoint y: 197, endPoint x: 858, endPoint y: 458, distance: 441.1
copy div "A customer calls to say that they are unable to start their vehicle [DATE] of p…"
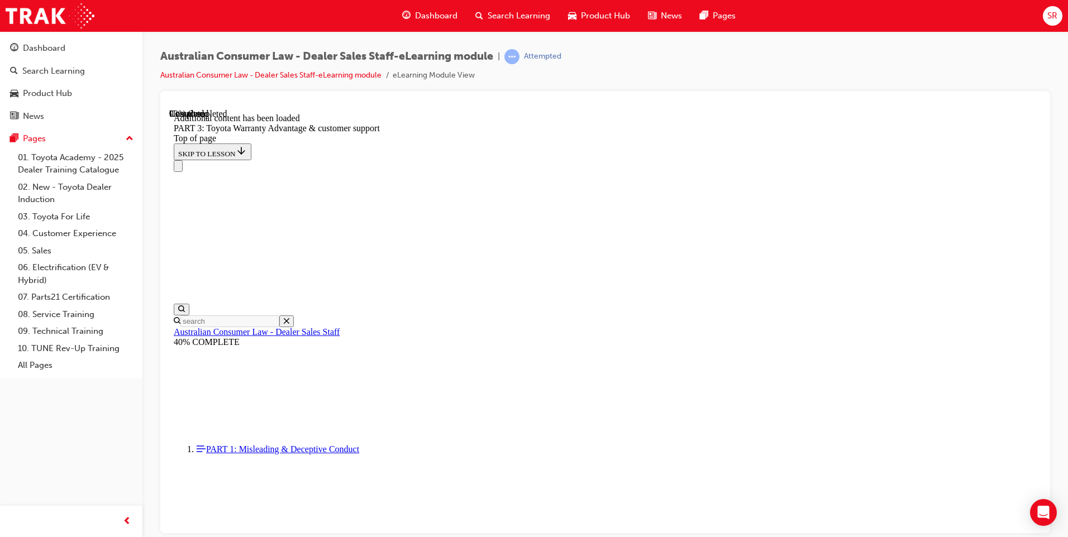
scroll to position [3527, 0]
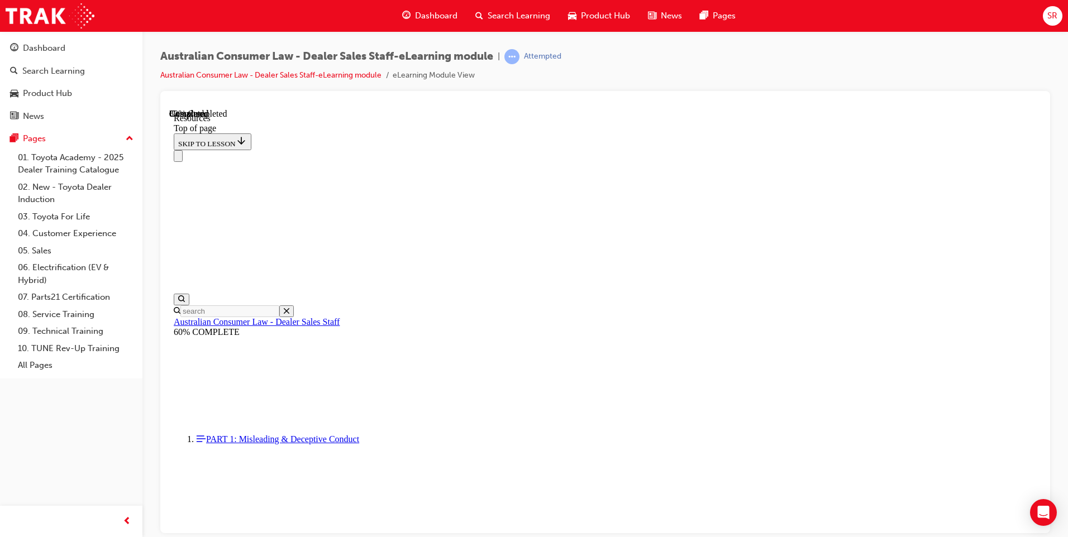
scroll to position [544, 0]
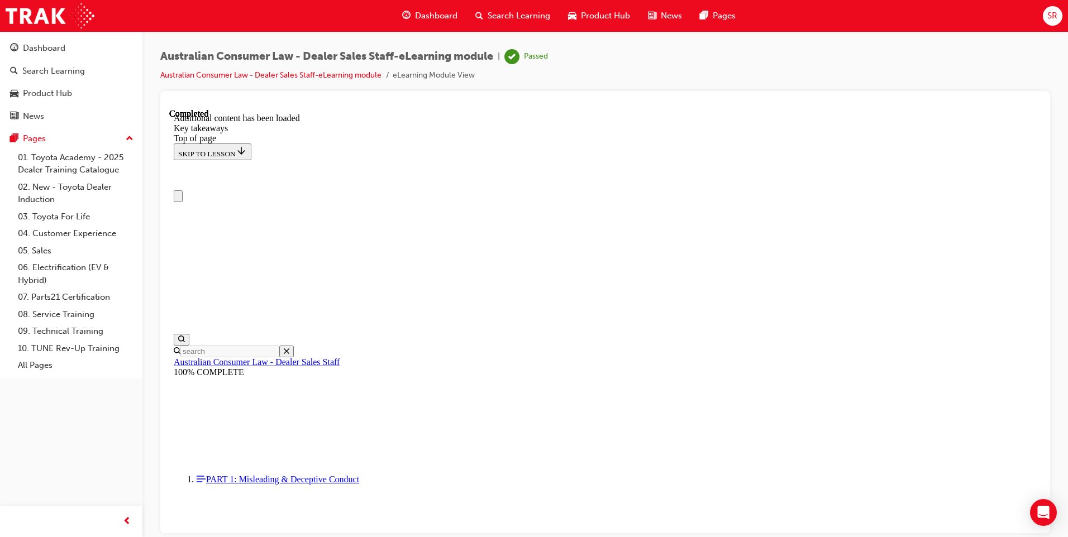
scroll to position [0, 0]
click at [536, 12] on span "Search Learning" at bounding box center [519, 15] width 63 height 13
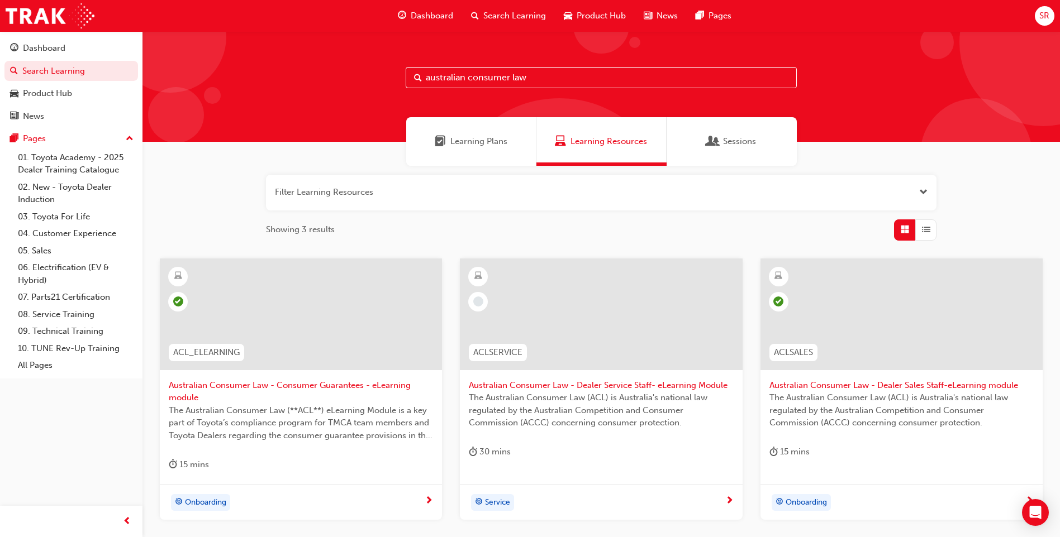
click at [649, 382] on span "Australian Consumer Law - Dealer Service Staff- eLearning Module" at bounding box center [601, 385] width 264 height 13
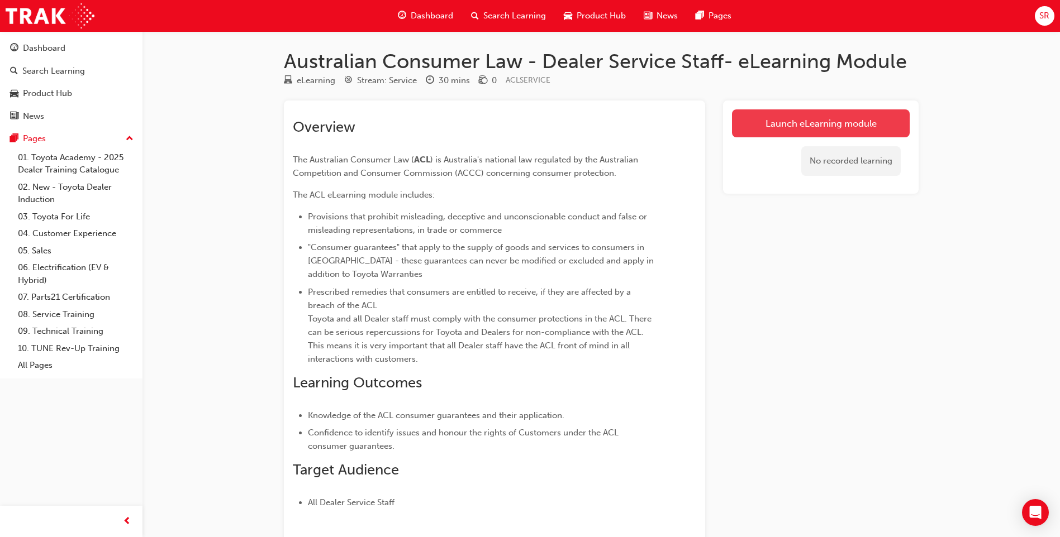
click at [796, 121] on link "Launch eLearning module" at bounding box center [821, 123] width 178 height 28
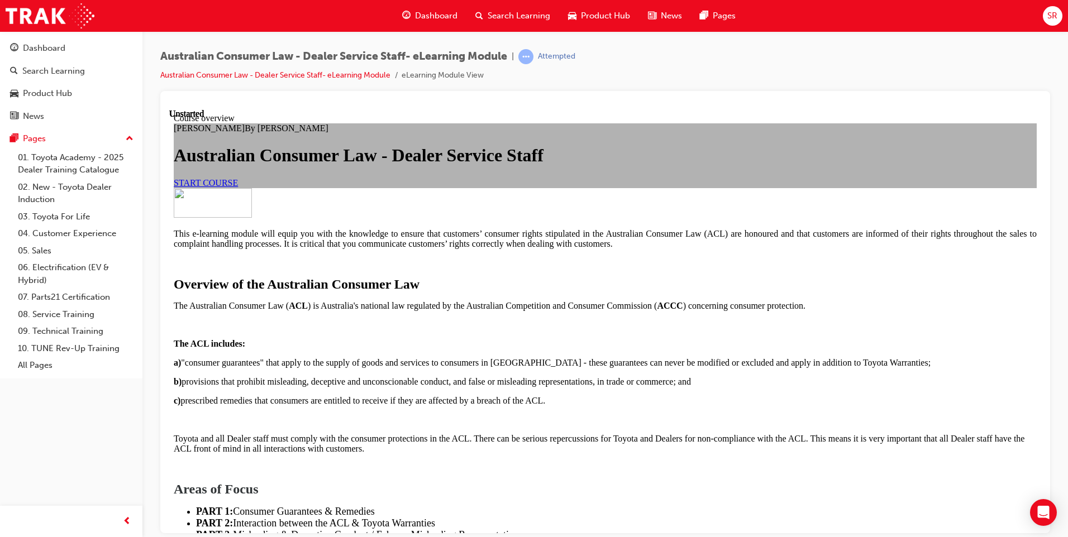
scroll to position [168, 0]
click at [238, 187] on link "START COURSE" at bounding box center [206, 182] width 64 height 9
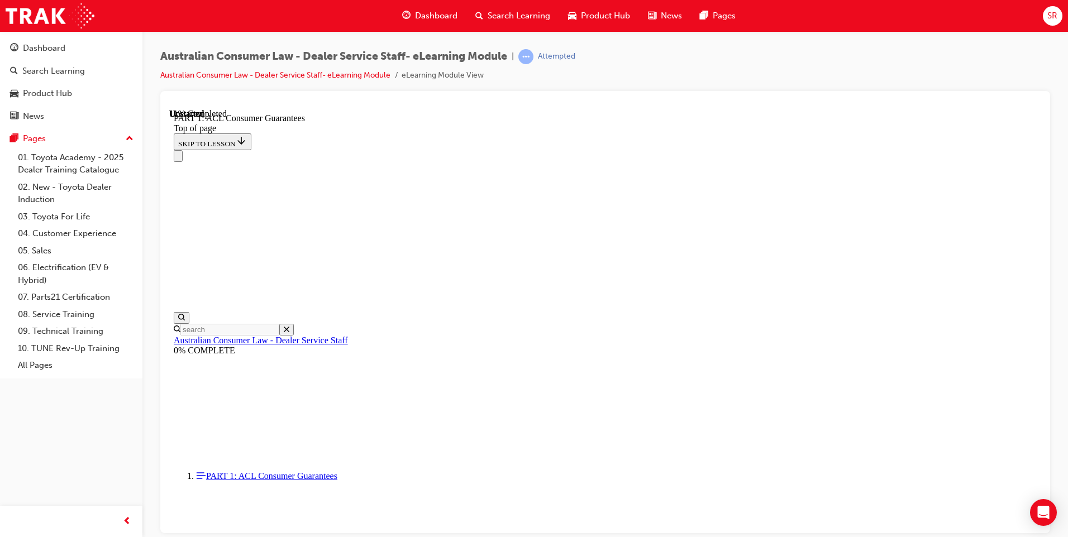
scroll to position [1822, 0]
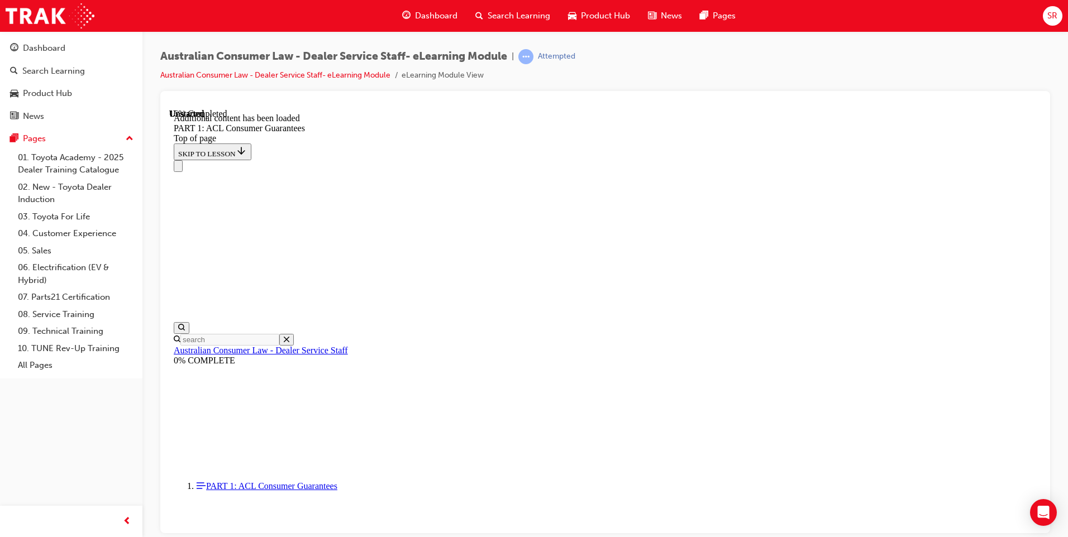
scroll to position [2134, 0]
drag, startPoint x: 661, startPoint y: 330, endPoint x: 683, endPoint y: 329, distance: 21.2
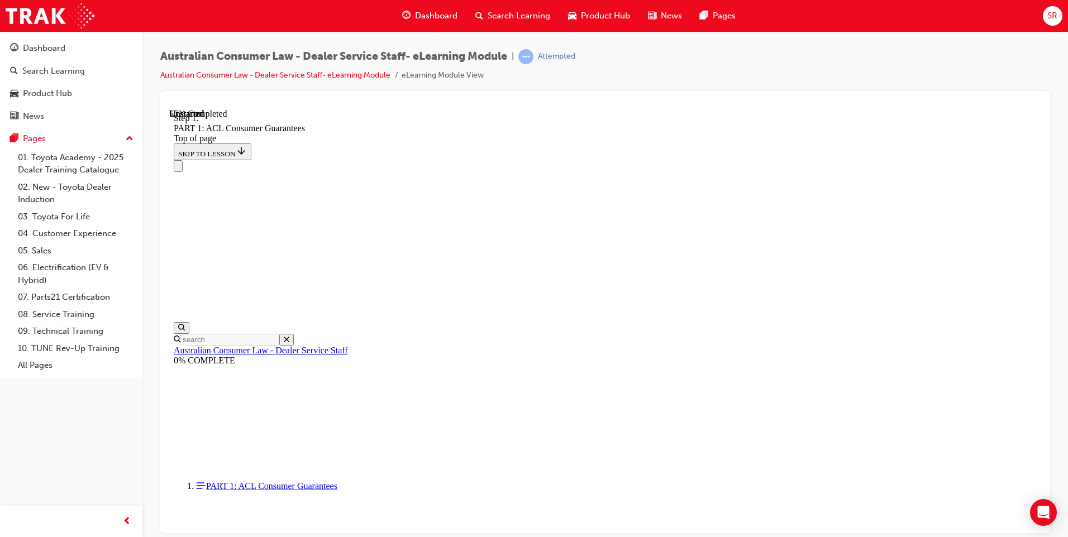
scroll to position [5003, 0]
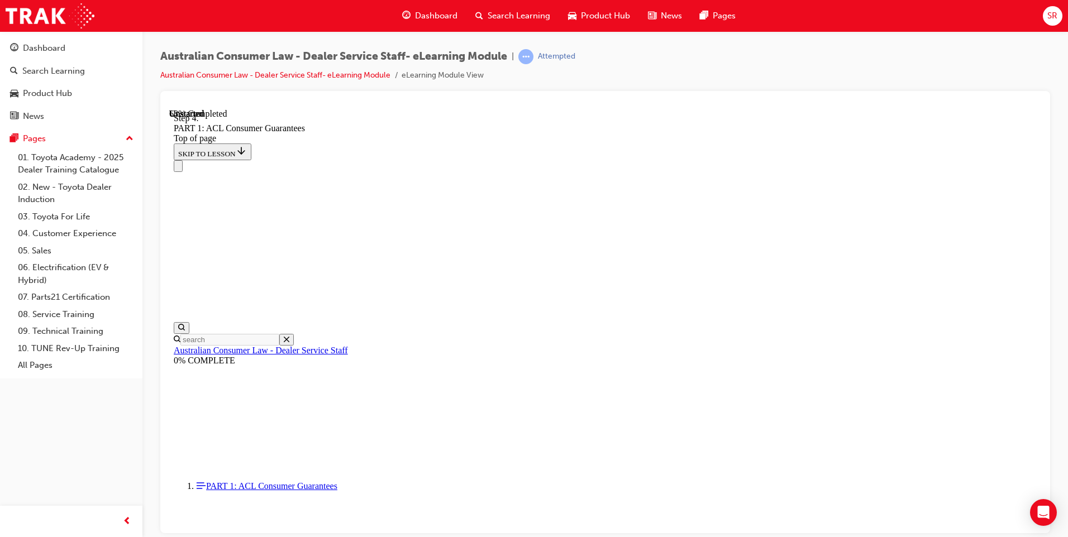
drag, startPoint x: 964, startPoint y: 265, endPoint x: 955, endPoint y: 270, distance: 9.8
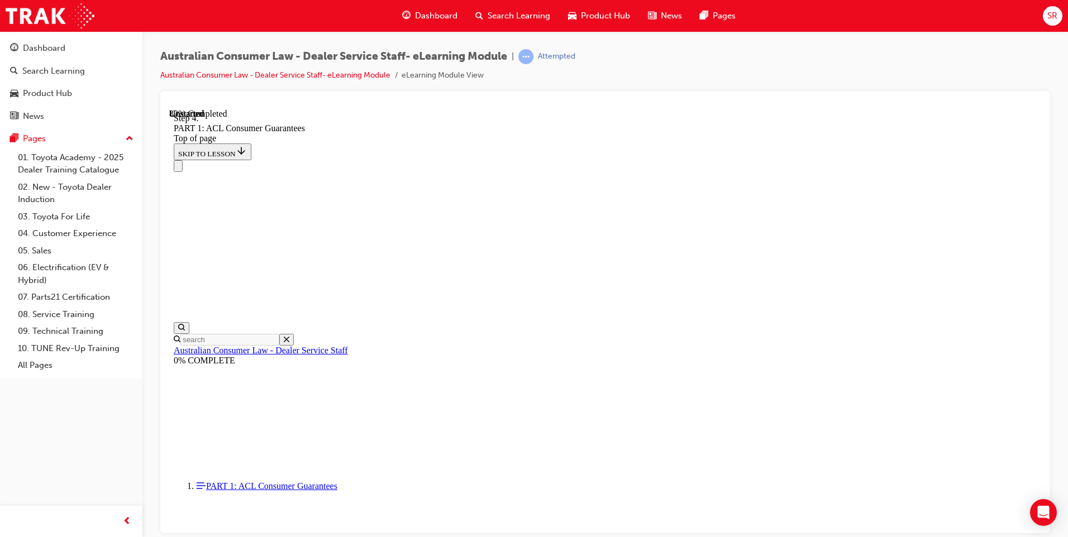
drag, startPoint x: 608, startPoint y: 298, endPoint x: 620, endPoint y: 297, distance: 11.2
drag, startPoint x: 630, startPoint y: 359, endPoint x: 806, endPoint y: 299, distance: 185.8
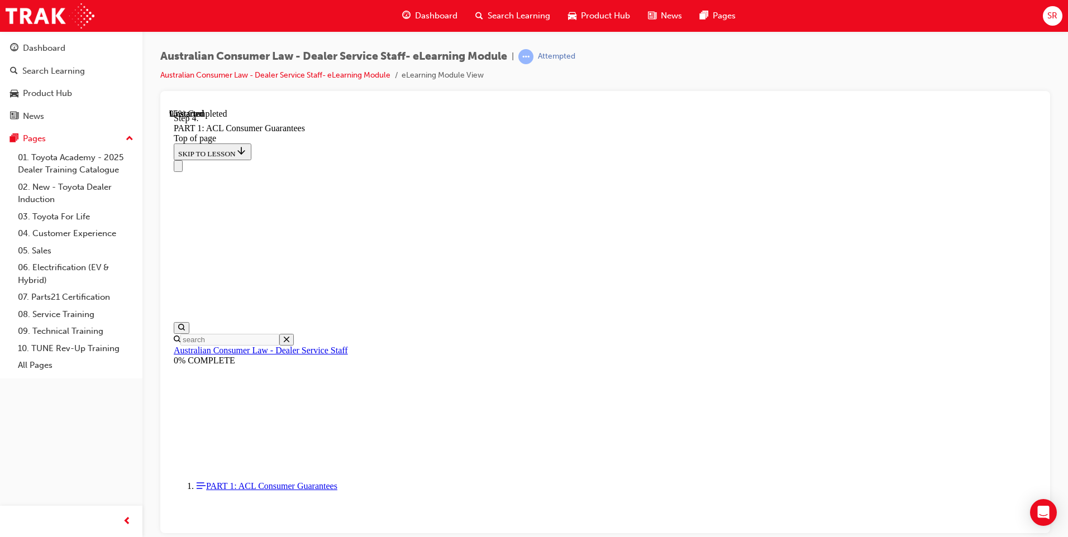
drag, startPoint x: 645, startPoint y: 425, endPoint x: 830, endPoint y: 368, distance: 193.7
drag, startPoint x: 636, startPoint y: 254, endPoint x: 803, endPoint y: 259, distance: 167.1
drag, startPoint x: 633, startPoint y: 322, endPoint x: 780, endPoint y: 324, distance: 146.9
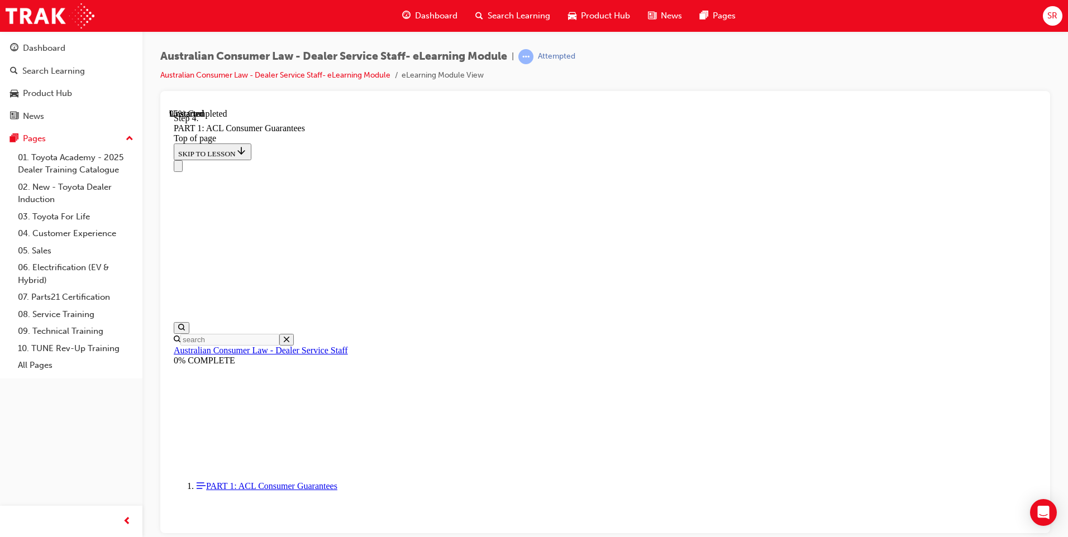
drag, startPoint x: 619, startPoint y: 379, endPoint x: 821, endPoint y: 366, distance: 202.6
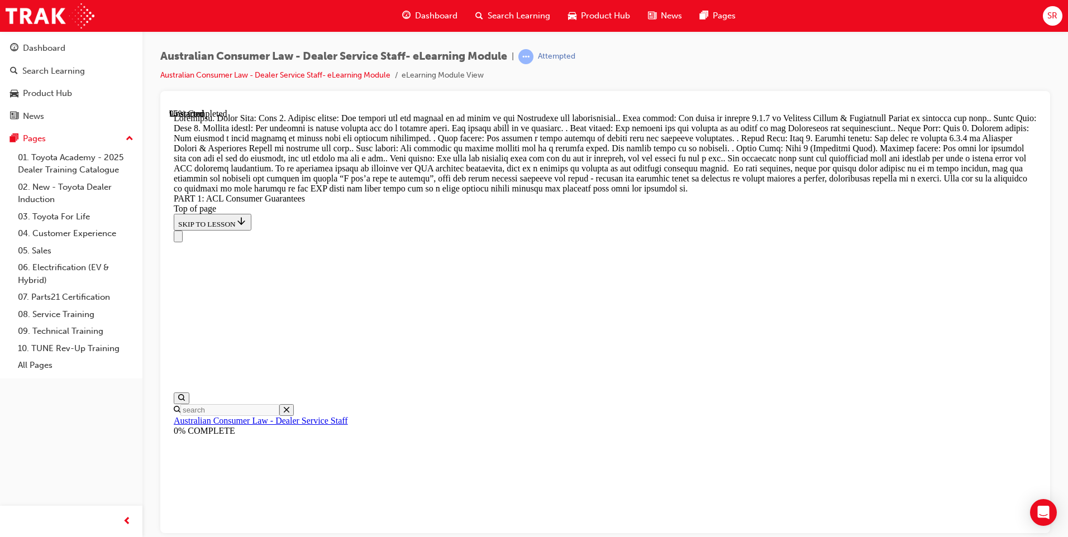
scroll to position [12305, 0]
drag, startPoint x: 603, startPoint y: 394, endPoint x: 804, endPoint y: 450, distance: 208.7
drag, startPoint x: 602, startPoint y: 492, endPoint x: 793, endPoint y: 235, distance: 320.3
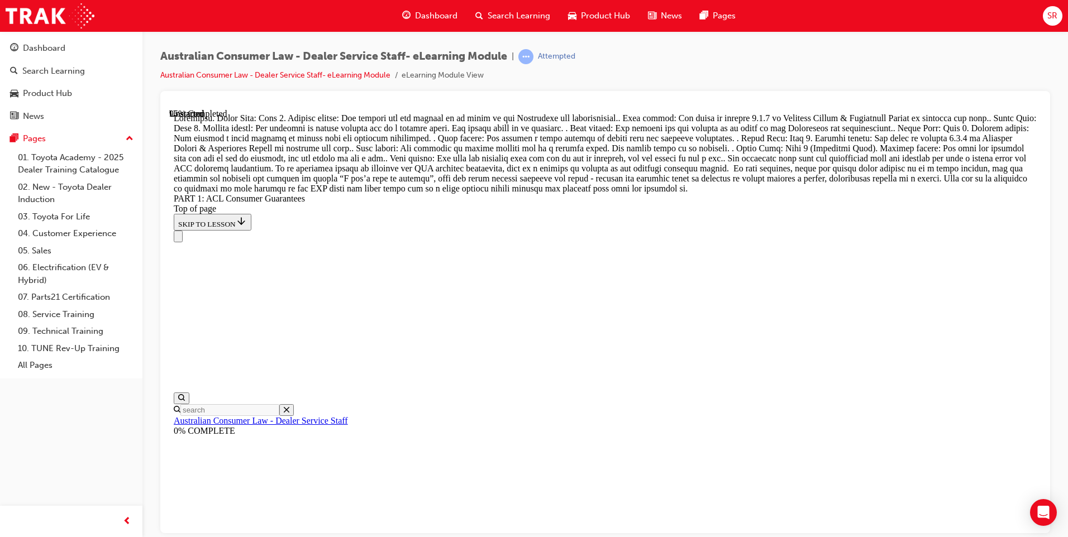
scroll to position [11839, 0]
drag, startPoint x: 604, startPoint y: 260, endPoint x: 794, endPoint y: 471, distance: 283.2
drag, startPoint x: 608, startPoint y: 322, endPoint x: 649, endPoint y: 190, distance: 137.6
drag, startPoint x: 660, startPoint y: 444, endPoint x: 835, endPoint y: 298, distance: 226.9
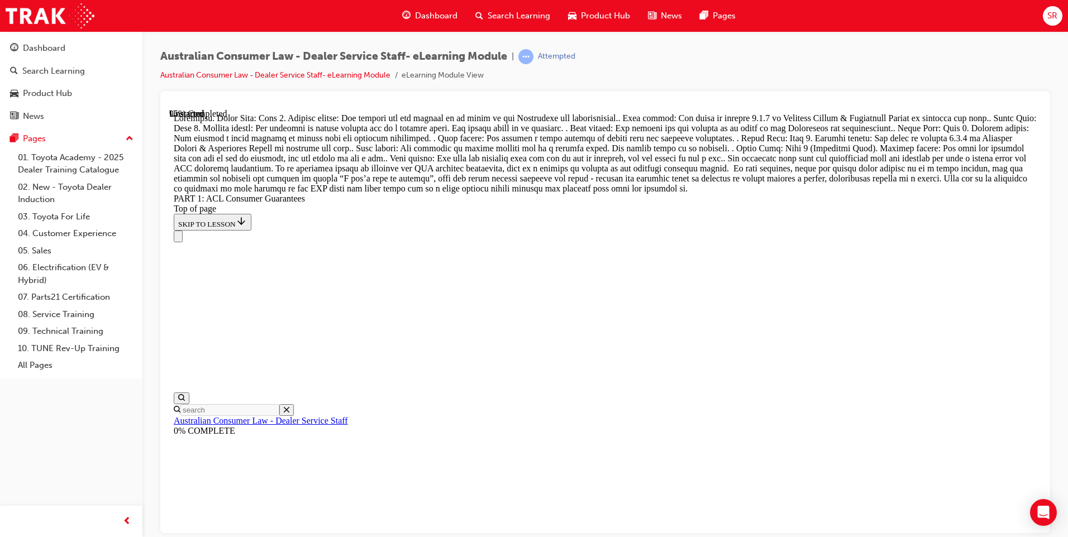
drag, startPoint x: 626, startPoint y: 201, endPoint x: 609, endPoint y: 401, distance: 201.3
drag, startPoint x: 628, startPoint y: 170, endPoint x: 612, endPoint y: 405, distance: 235.2
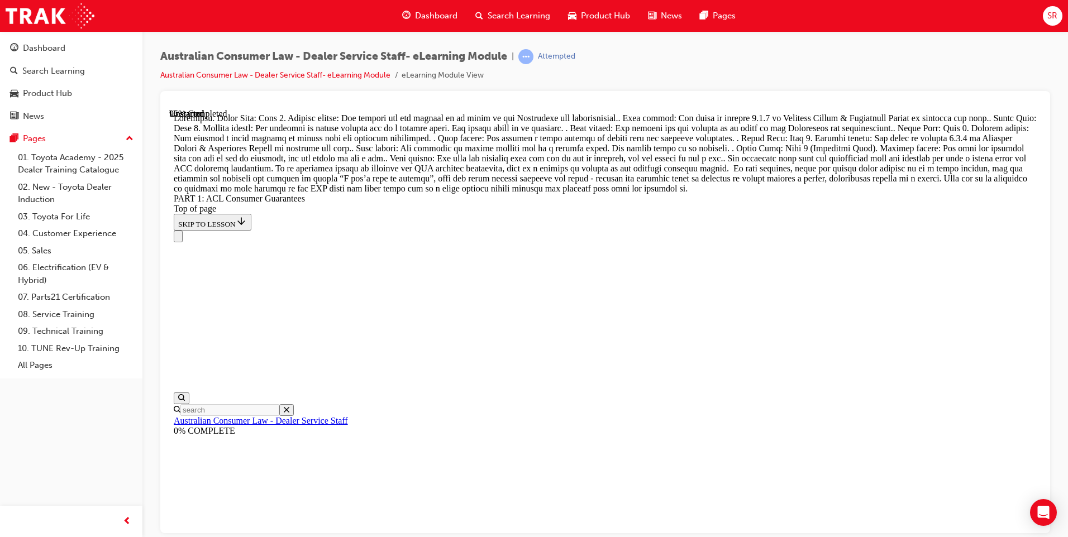
drag, startPoint x: 627, startPoint y: 145, endPoint x: 593, endPoint y: 412, distance: 269.7
drag, startPoint x: 593, startPoint y: 414, endPoint x: 629, endPoint y: 212, distance: 204.8
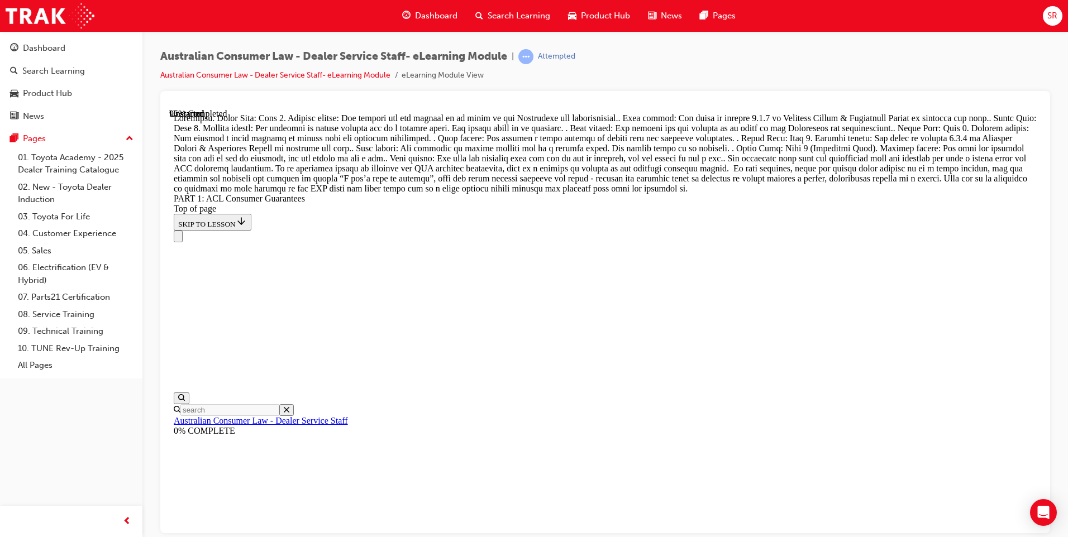
drag, startPoint x: 619, startPoint y: 137, endPoint x: 603, endPoint y: 406, distance: 269.7
drag, startPoint x: 631, startPoint y: 412, endPoint x: 806, endPoint y: 417, distance: 174.4
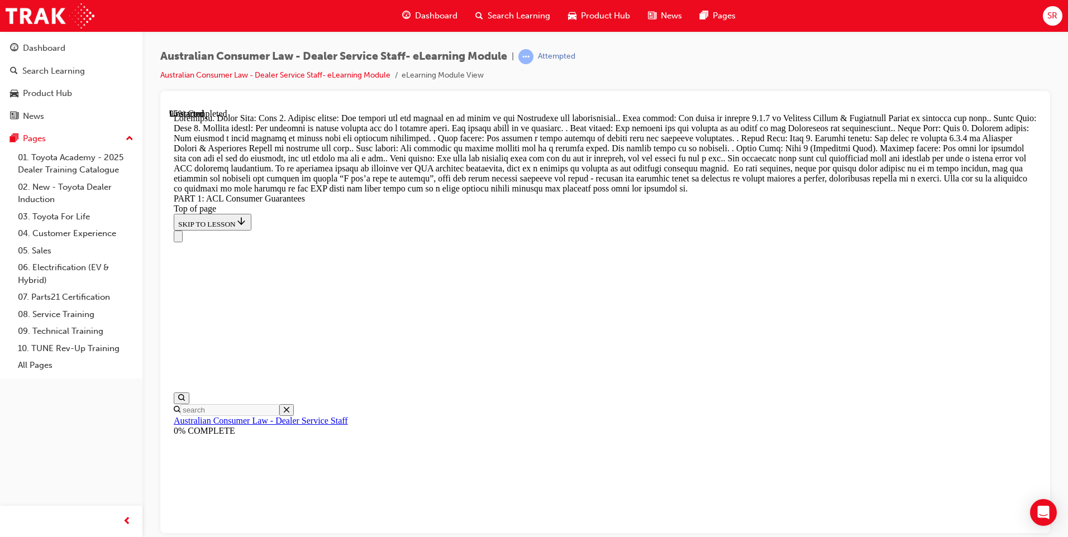
drag, startPoint x: 618, startPoint y: 285, endPoint x: 825, endPoint y: 418, distance: 246.2
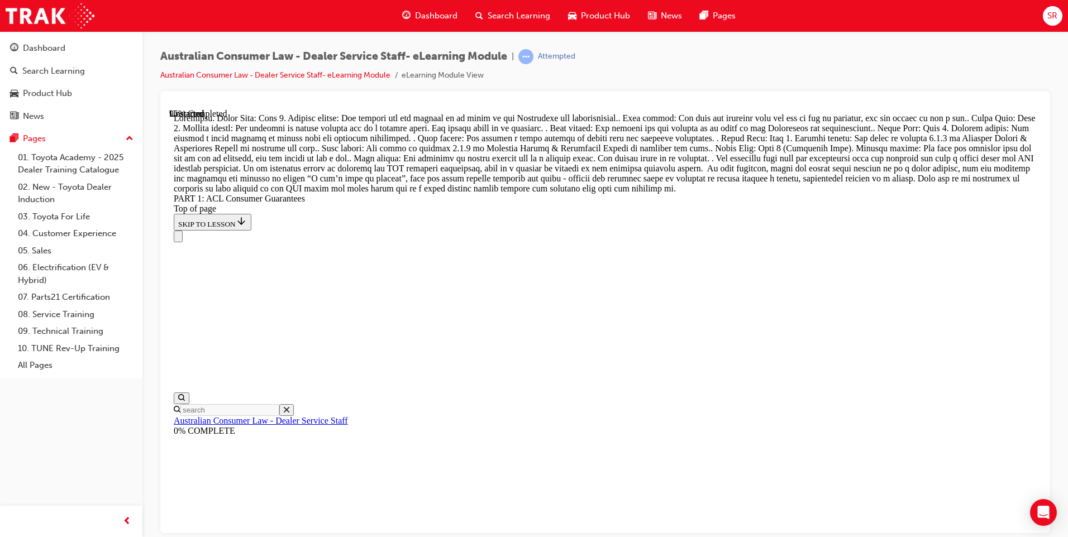
drag, startPoint x: 596, startPoint y: 161, endPoint x: 793, endPoint y: 168, distance: 197.3
drag, startPoint x: 628, startPoint y: 222, endPoint x: 805, endPoint y: 290, distance: 189.5
drag, startPoint x: 636, startPoint y: 361, endPoint x: 799, endPoint y: 217, distance: 217.7
drag, startPoint x: 615, startPoint y: 359, endPoint x: 763, endPoint y: 402, distance: 154.2
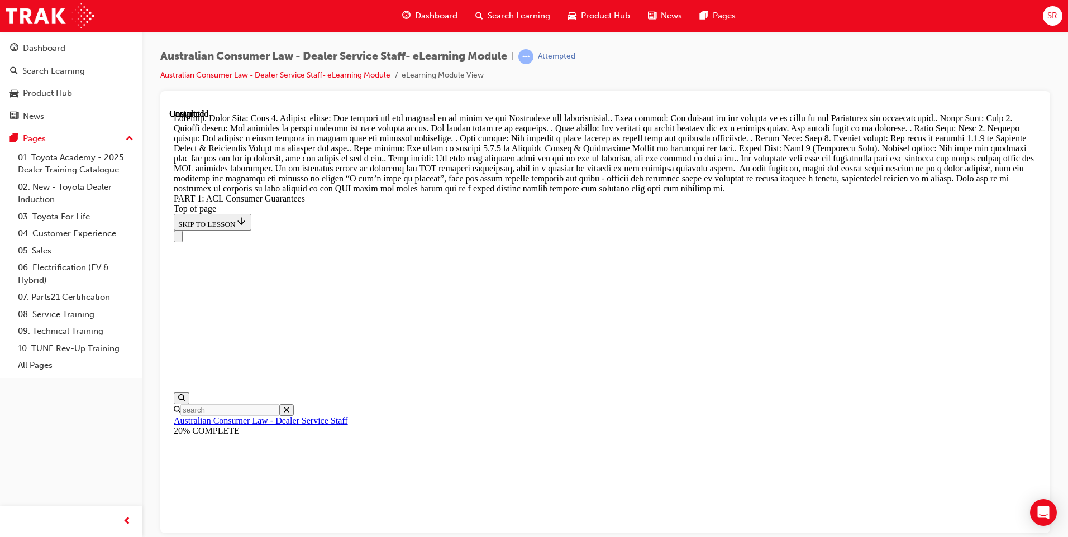
scroll to position [12829, 0]
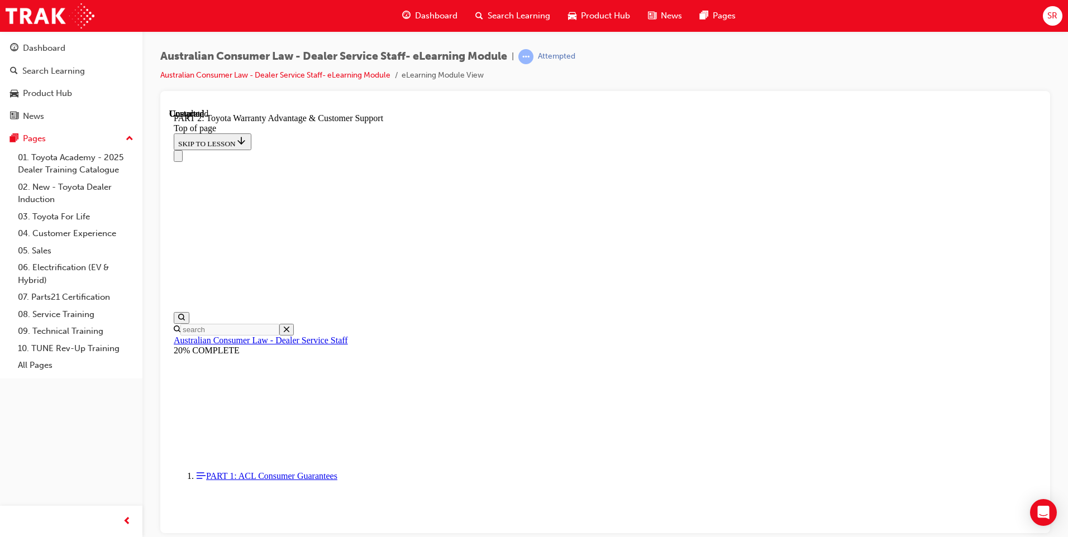
click at [656, 32] on div "Australian Consumer Law - Dealer Service Staff- eLearning Module | Attempted Au…" at bounding box center [605, 270] width 926 height 478
